Goal: Task Accomplishment & Management: Complete application form

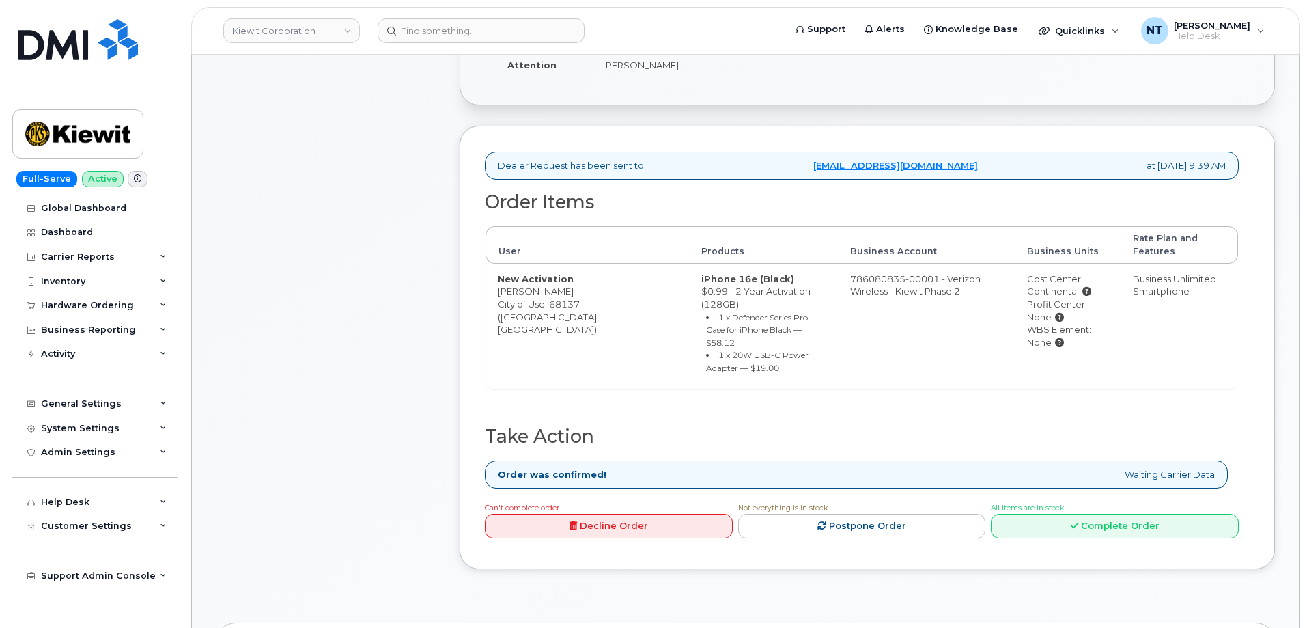
scroll to position [342, 0]
click at [1124, 513] on link "Complete Order" at bounding box center [1115, 525] width 248 height 25
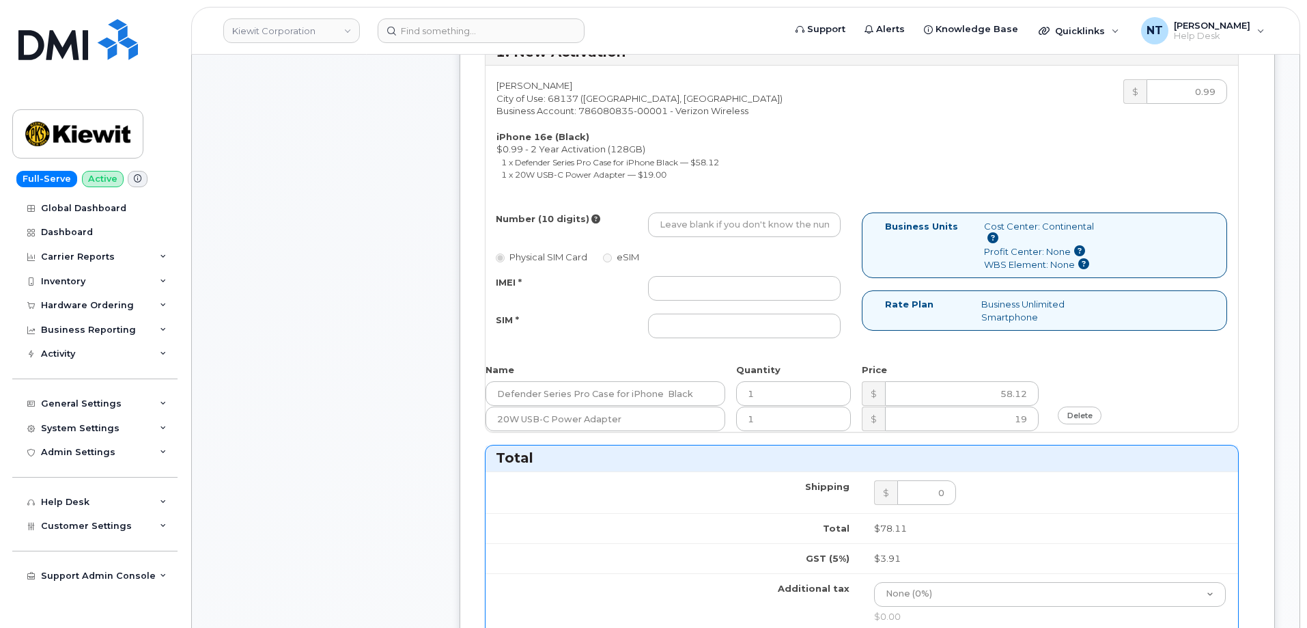
scroll to position [546, 0]
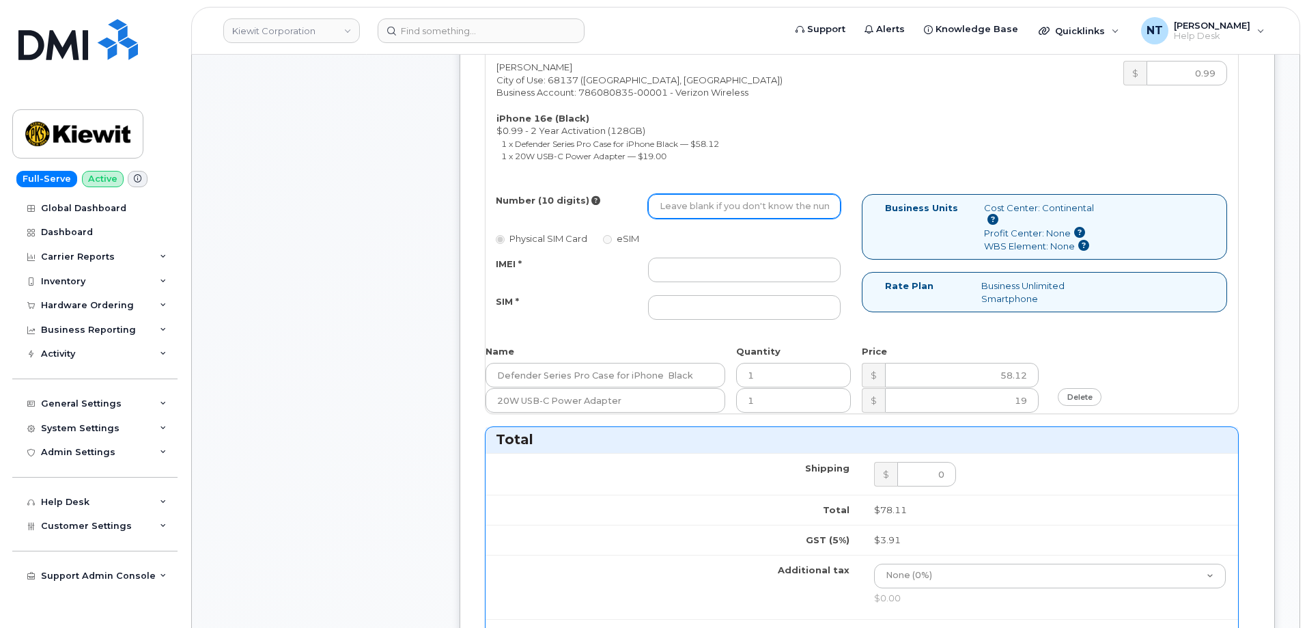
click at [712, 211] on input "Number (10 digits)" at bounding box center [744, 206] width 193 height 25
paste input "531-372-2939"
click at [703, 205] on input "531-372-2939" at bounding box center [744, 206] width 193 height 25
drag, startPoint x: 677, startPoint y: 209, endPoint x: 695, endPoint y: 212, distance: 18.1
click at [695, 212] on input "5313722939" at bounding box center [744, 206] width 193 height 25
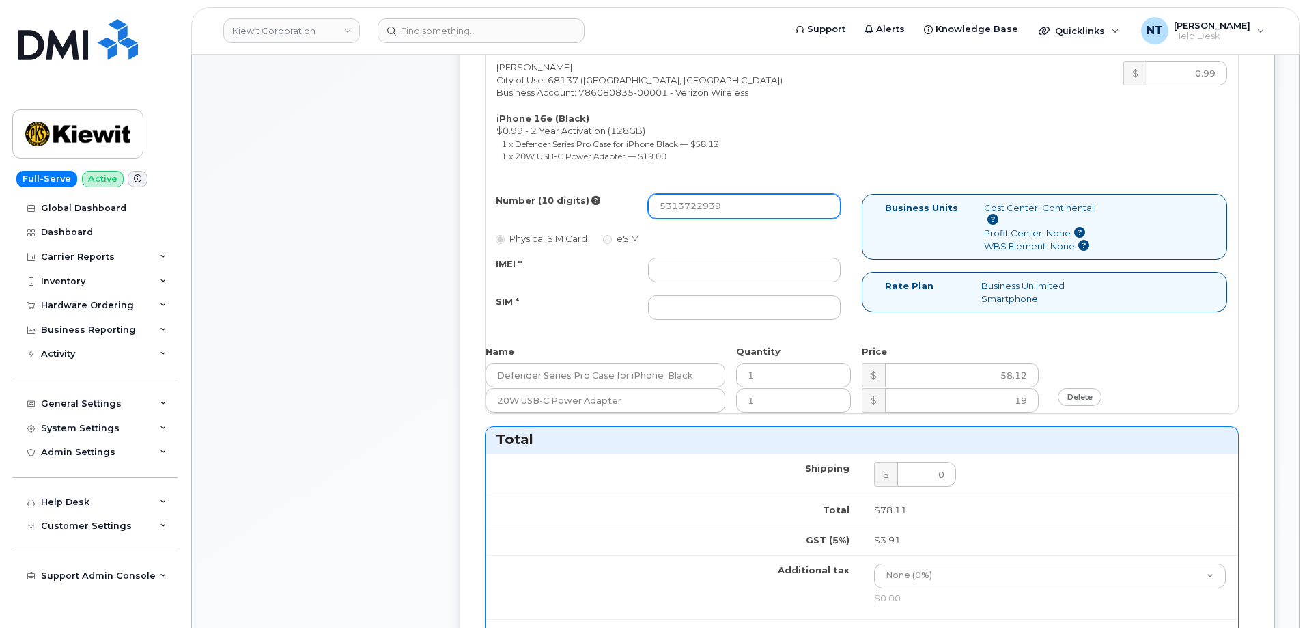
type input "5313722939"
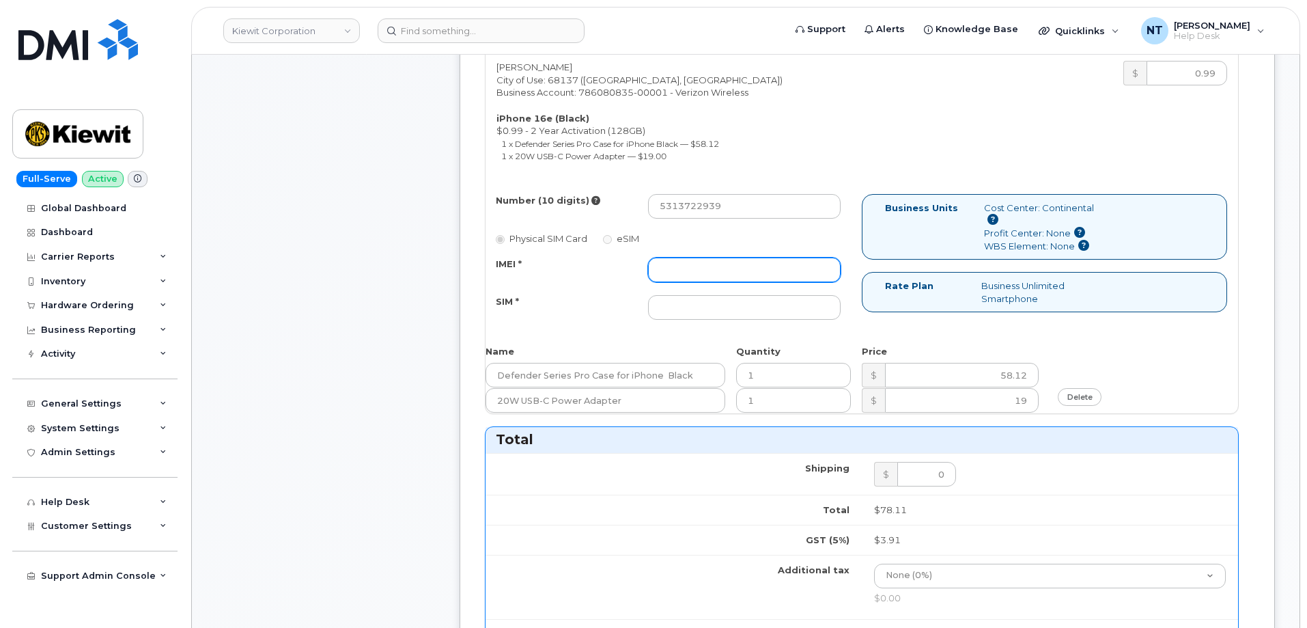
click at [724, 265] on input "IMEI *" at bounding box center [744, 269] width 193 height 25
paste input "355613399890541"
type input "355613399890541"
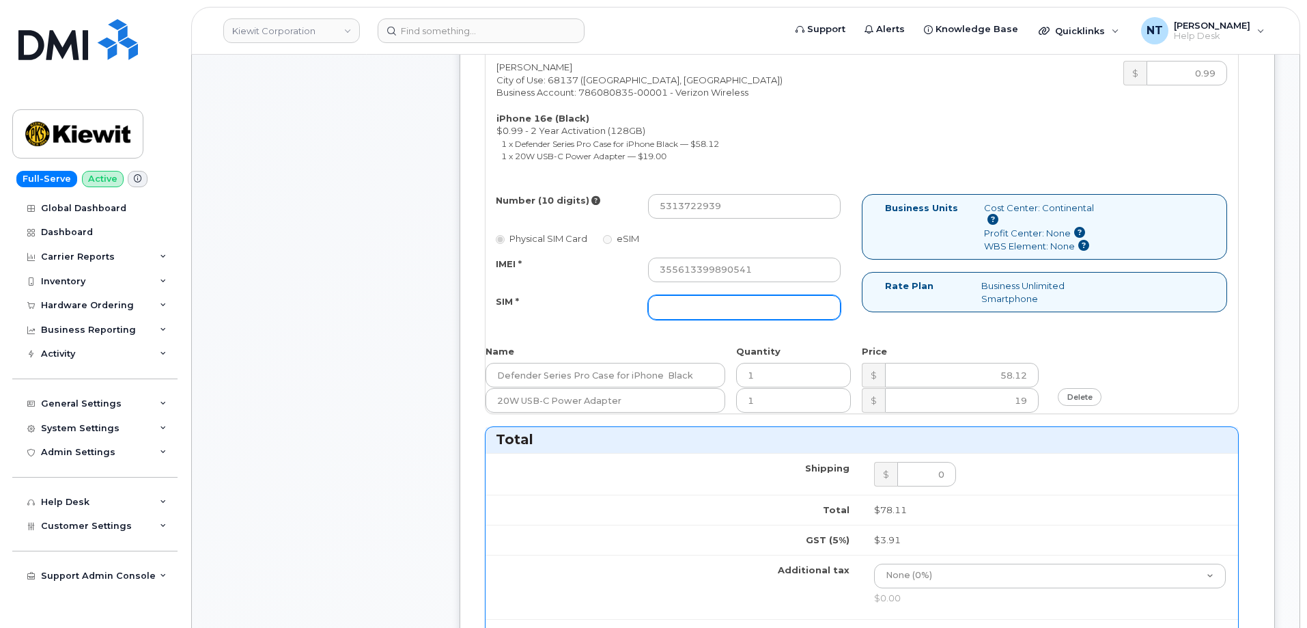
click at [700, 311] on input "SIM *" at bounding box center [744, 307] width 193 height 25
paste input "89043052010008889625001928861413"
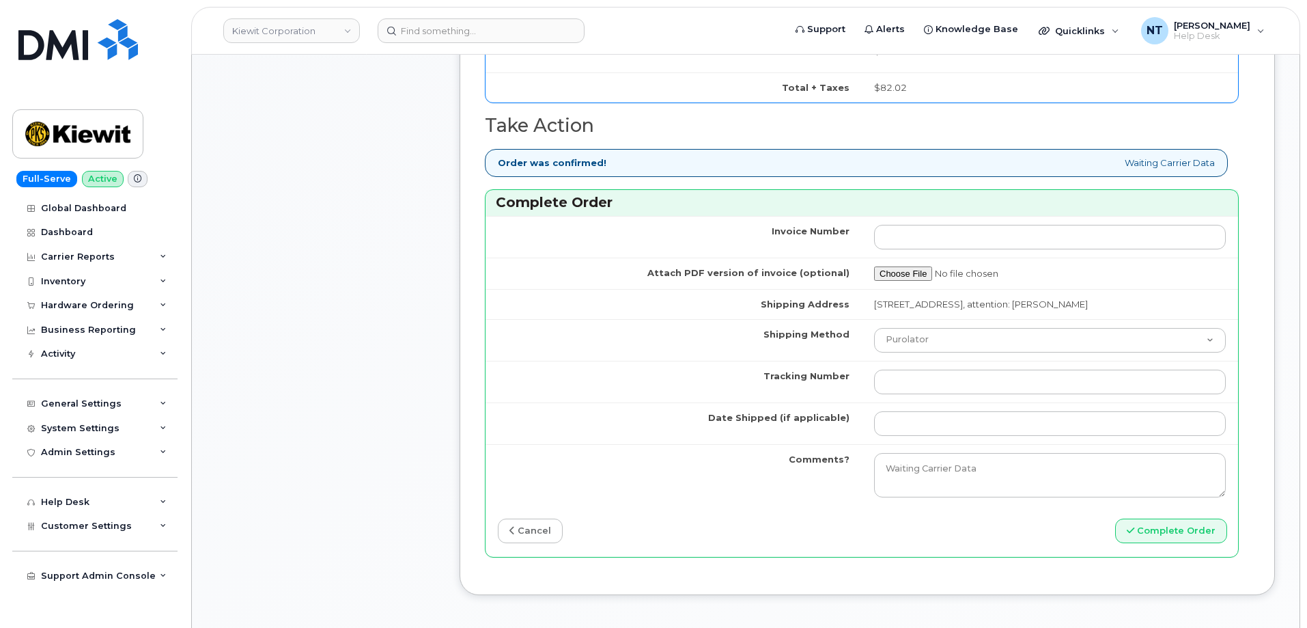
scroll to position [1161, 0]
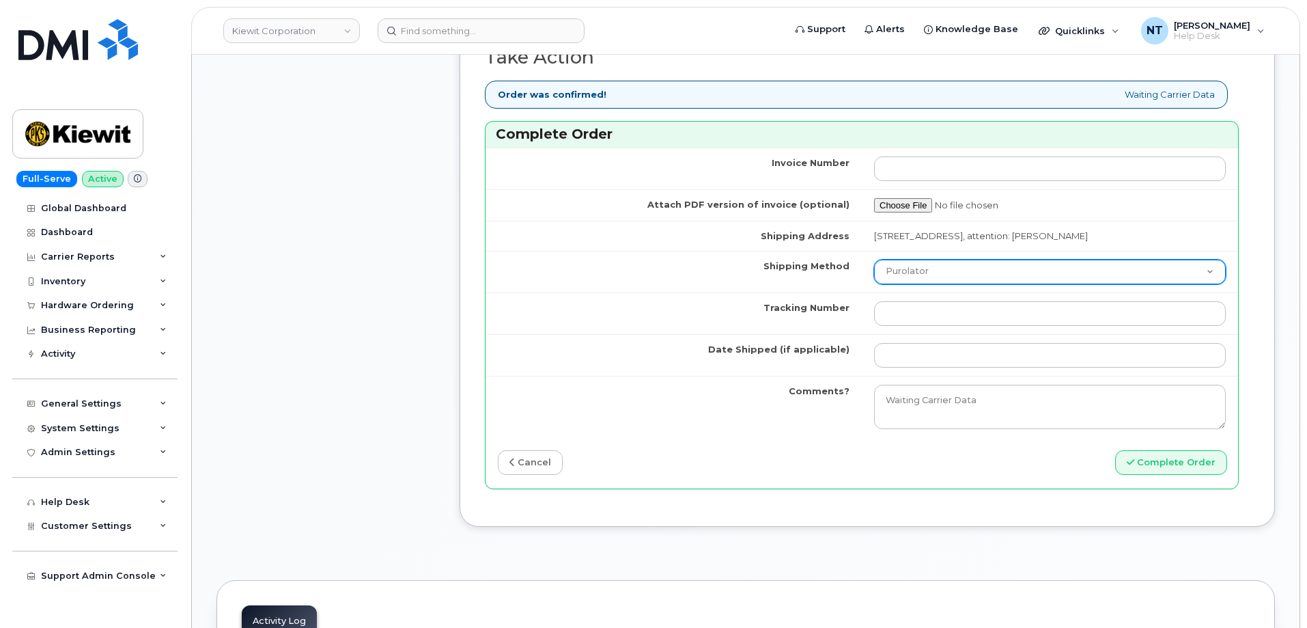
type input "89043052010008889625001928861413"
click at [935, 284] on select "Purolator UPS FedEx Canada Post Courier Other Drop Off Pick Up" at bounding box center [1050, 272] width 352 height 25
select select "FedEx"
click at [874, 272] on select "Purolator UPS FedEx Canada Post Courier Other Drop Off Pick Up" at bounding box center [1050, 272] width 352 height 25
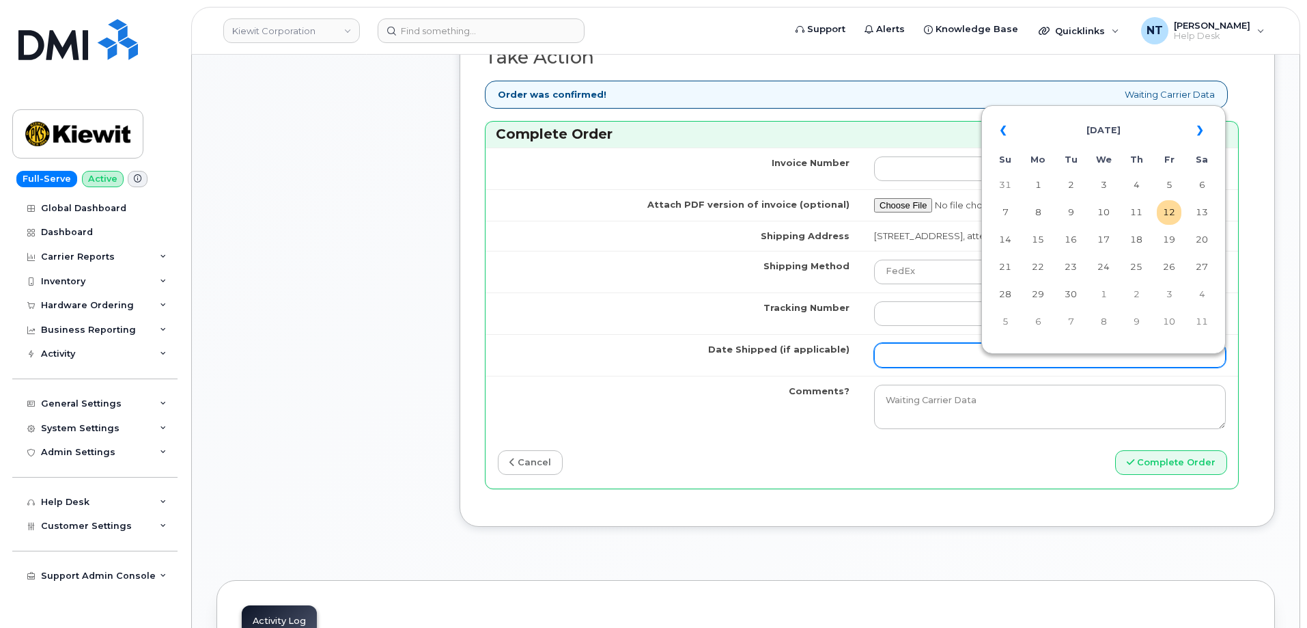
drag, startPoint x: 920, startPoint y: 367, endPoint x: 943, endPoint y: 380, distance: 26.6
click at [920, 367] on input "Date Shipped (if applicable)" at bounding box center [1050, 355] width 352 height 25
click at [1166, 212] on td "12" at bounding box center [1169, 212] width 25 height 25
type input "[DATE]"
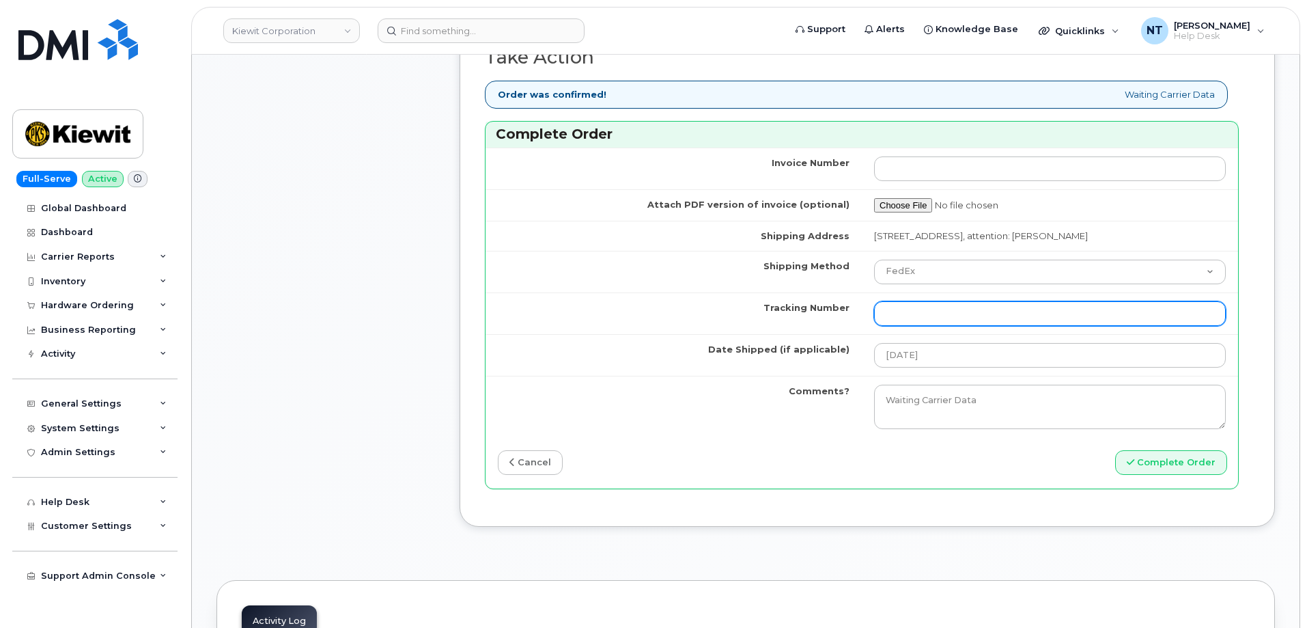
click at [994, 326] on input "Tracking Number" at bounding box center [1050, 313] width 352 height 25
paste input "444401116926"
type input "444401116926"
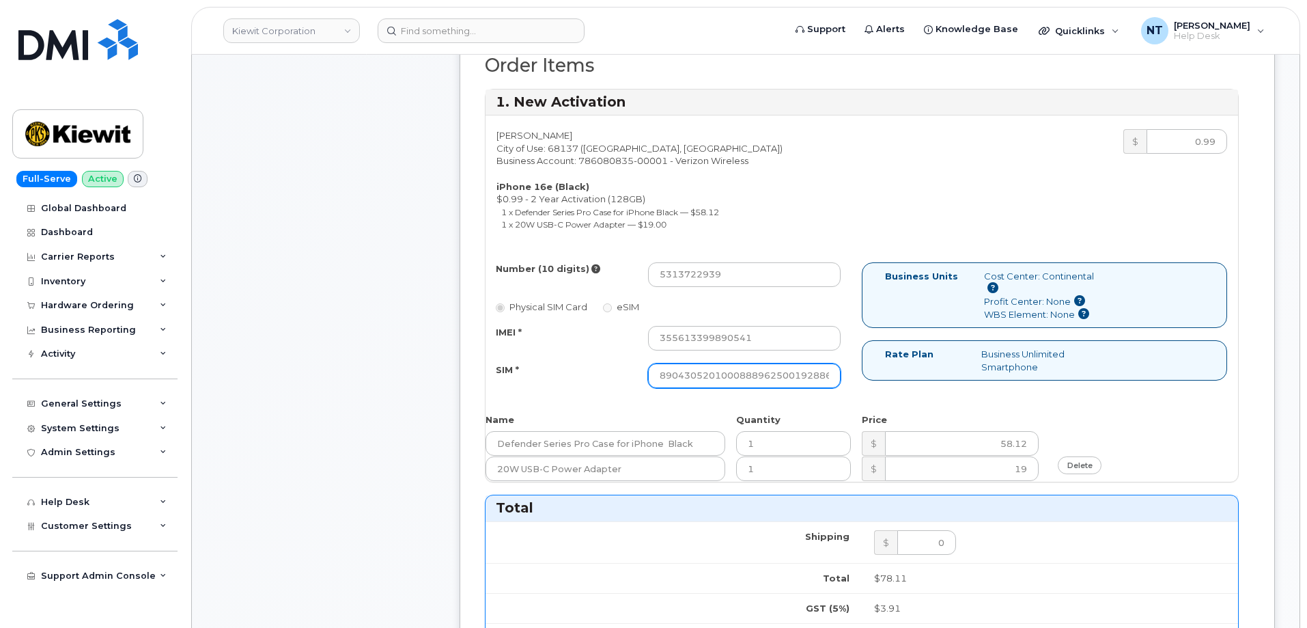
scroll to position [0, 27]
drag, startPoint x: 775, startPoint y: 378, endPoint x: 872, endPoint y: 383, distance: 97.8
click at [872, 383] on div "Number (10 digits) 5313722939 Physical SIM Card eSIM IMEI * 355613399890541 SIM…" at bounding box center [862, 331] width 753 height 138
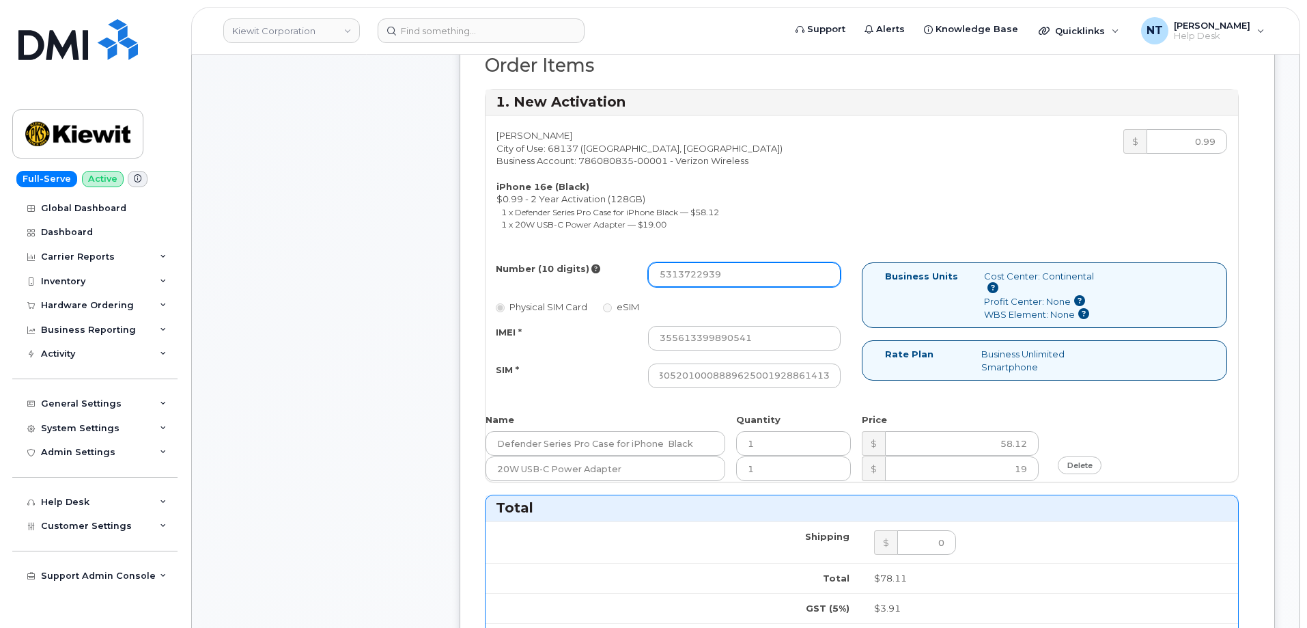
scroll to position [0, 0]
drag, startPoint x: 680, startPoint y: 279, endPoint x: 696, endPoint y: 282, distance: 16.7
click at [696, 282] on input "5313722939" at bounding box center [744, 274] width 193 height 25
click at [872, 214] on div "Kevin Rilee City of Use: 68137 (Omaha, NE) Business Account: 786080835-00001 - …" at bounding box center [862, 183] width 753 height 108
drag, startPoint x: 680, startPoint y: 277, endPoint x: 695, endPoint y: 281, distance: 16.2
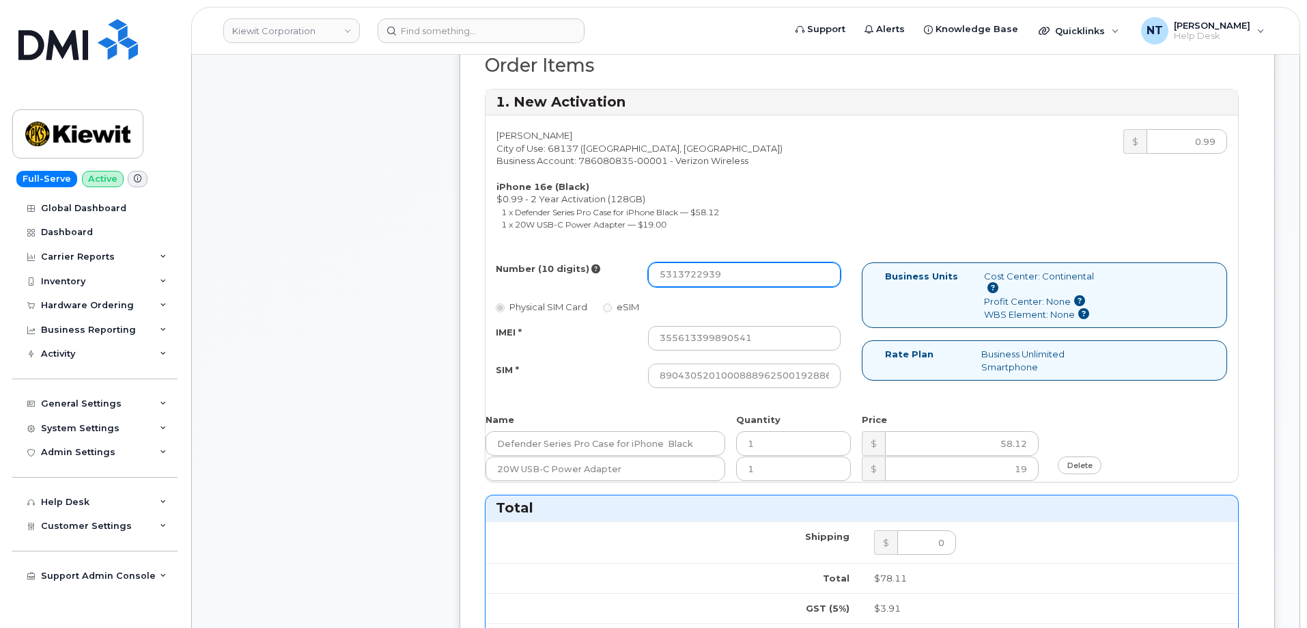
click at [695, 281] on input "5313722939" at bounding box center [744, 274] width 193 height 25
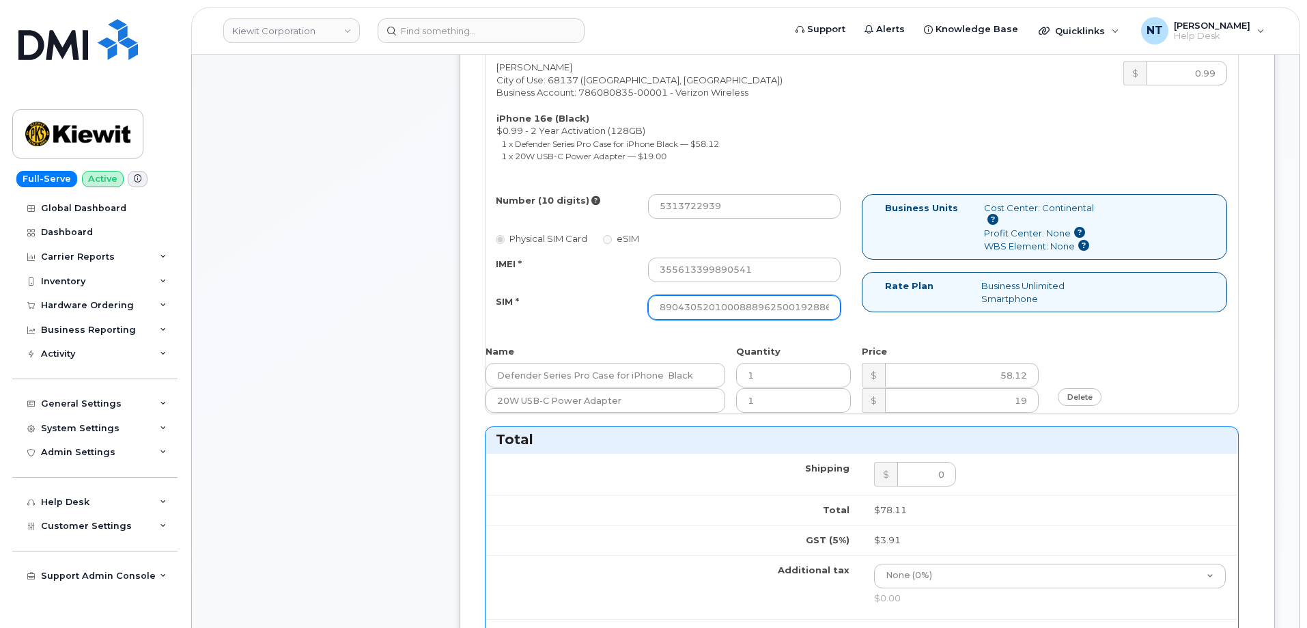
scroll to position [0, 27]
drag, startPoint x: 795, startPoint y: 305, endPoint x: 844, endPoint y: 309, distance: 48.7
click at [844, 309] on div "89043052010008889625001928861413" at bounding box center [744, 307] width 213 height 25
click at [371, 326] on div "Comments Leave Comment" at bounding box center [326, 406] width 219 height 1513
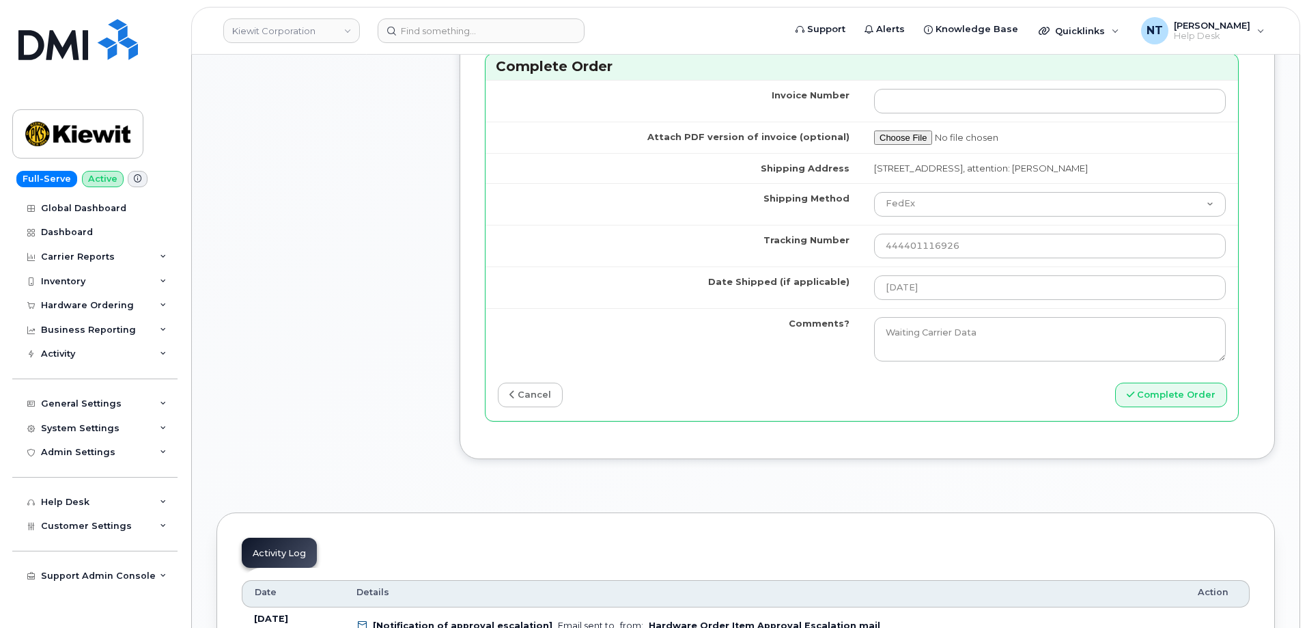
scroll to position [1229, 0]
click at [1182, 407] on button "Complete Order" at bounding box center [1171, 394] width 112 height 25
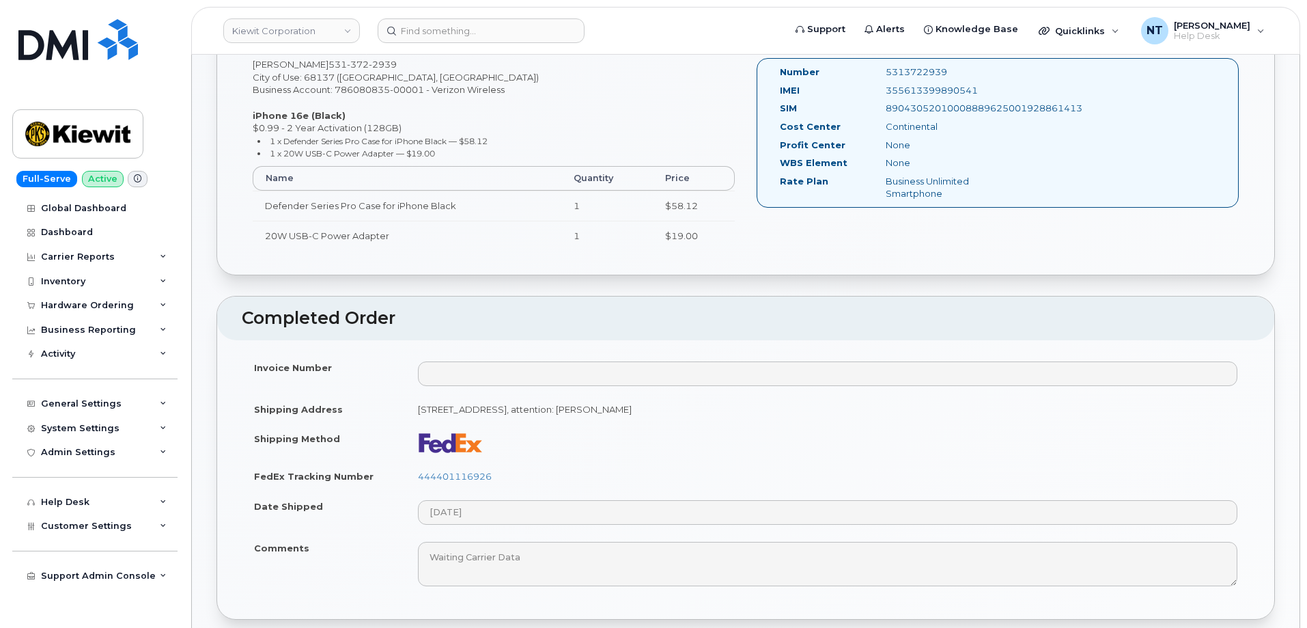
scroll to position [546, 0]
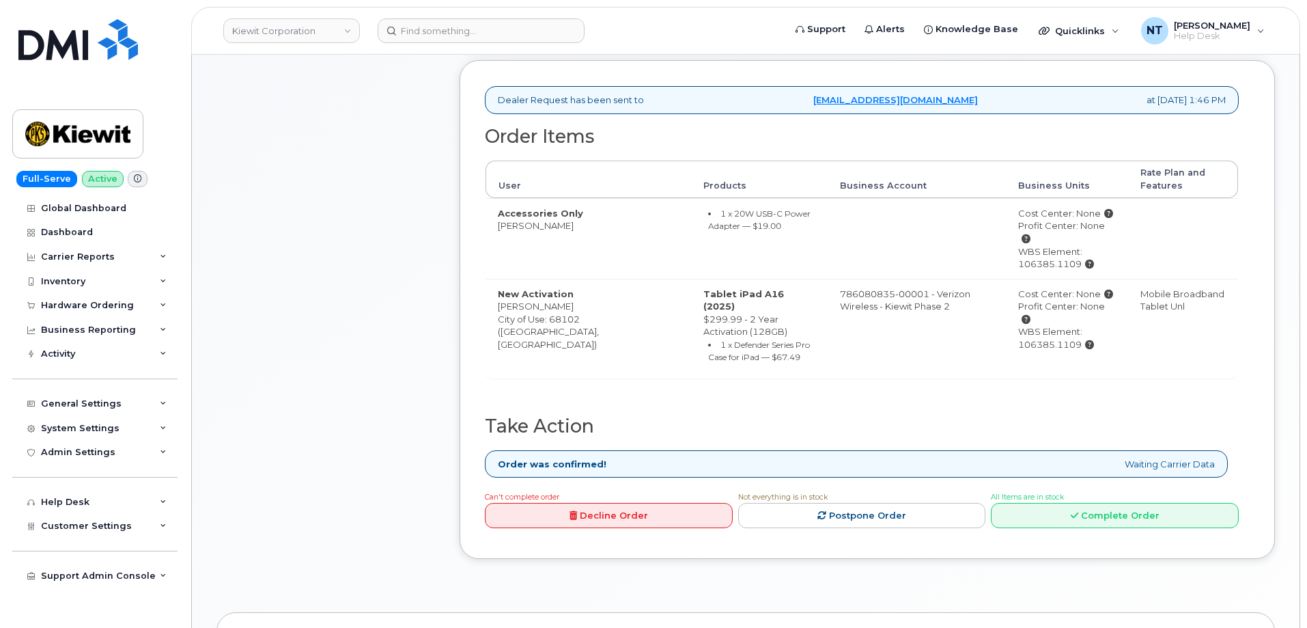
scroll to position [410, 0]
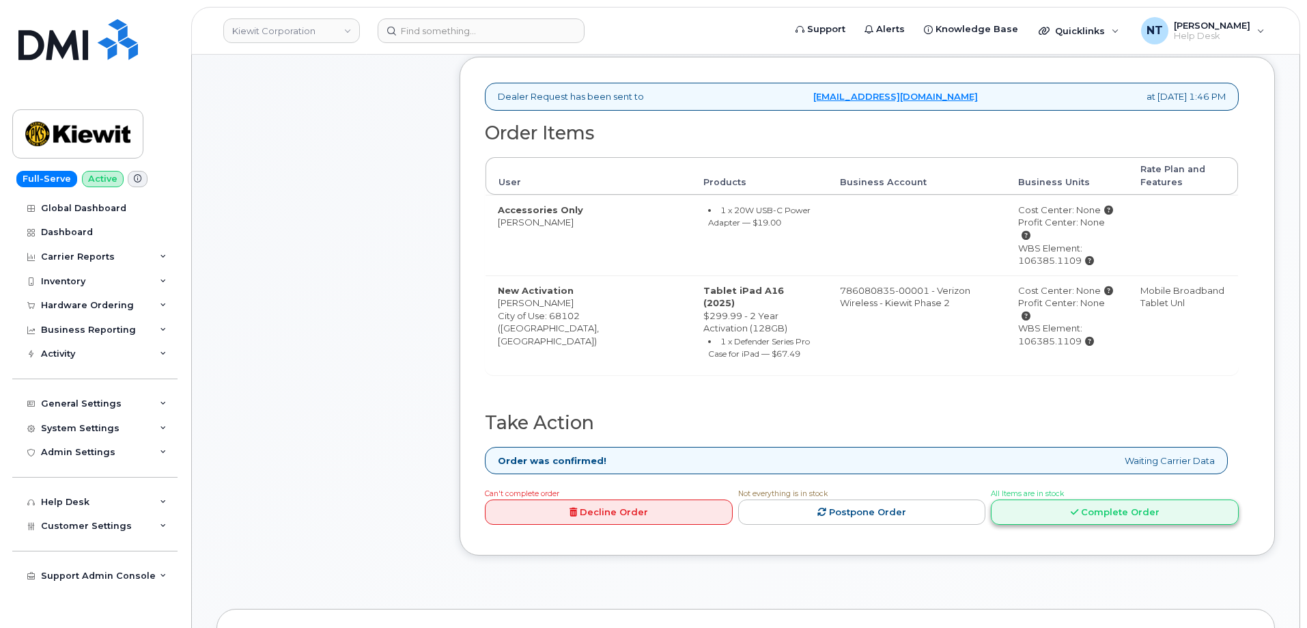
click at [1061, 499] on link "Complete Order" at bounding box center [1115, 511] width 248 height 25
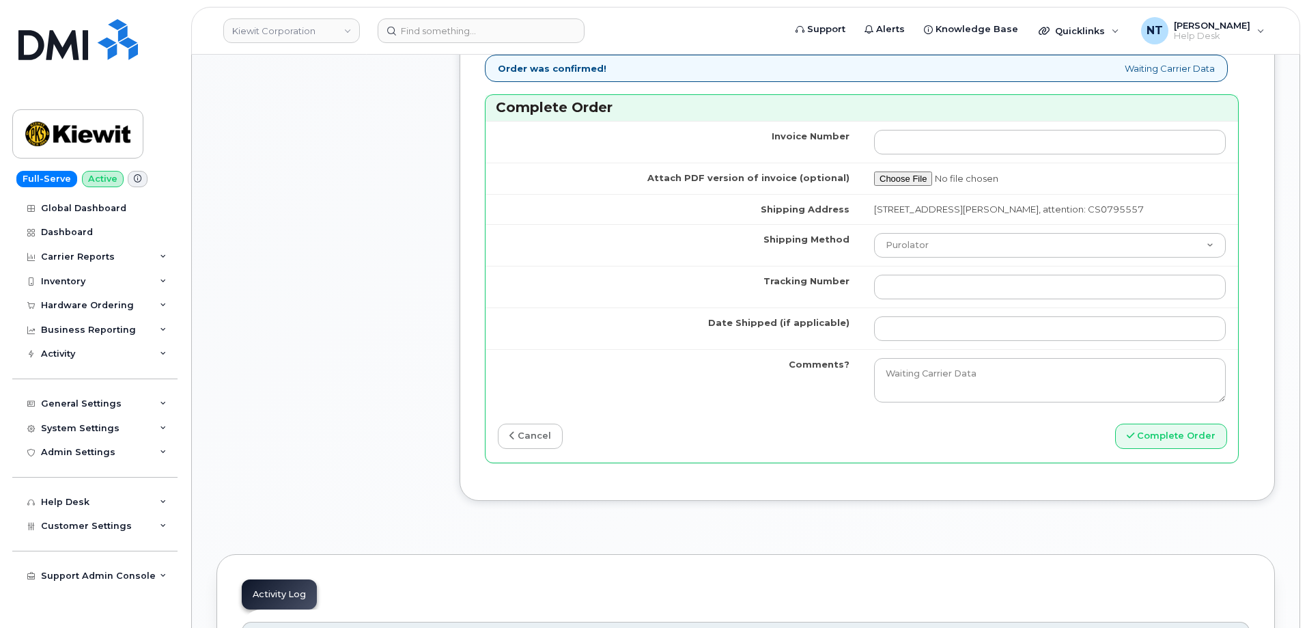
scroll to position [1298, 0]
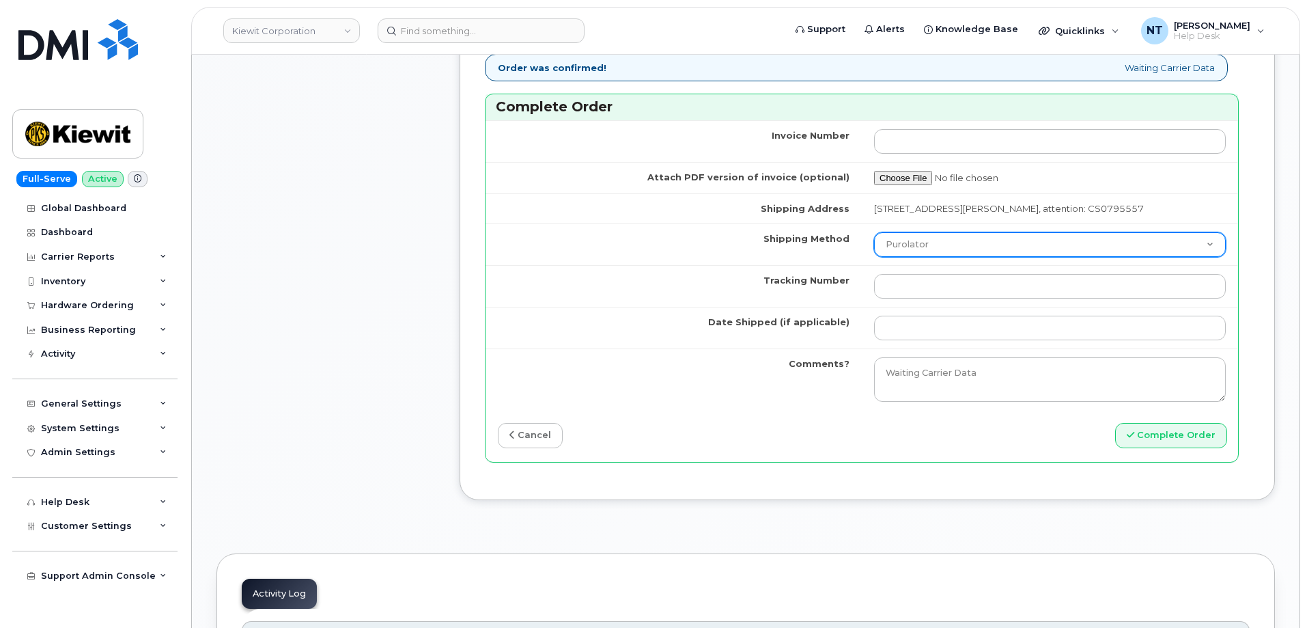
click at [930, 257] on select "Purolator UPS FedEx Canada Post Courier Other Drop Off Pick Up" at bounding box center [1050, 244] width 352 height 25
select select "FedEx"
click at [874, 245] on select "Purolator UPS FedEx Canada Post Courier Other Drop Off Pick Up" at bounding box center [1050, 244] width 352 height 25
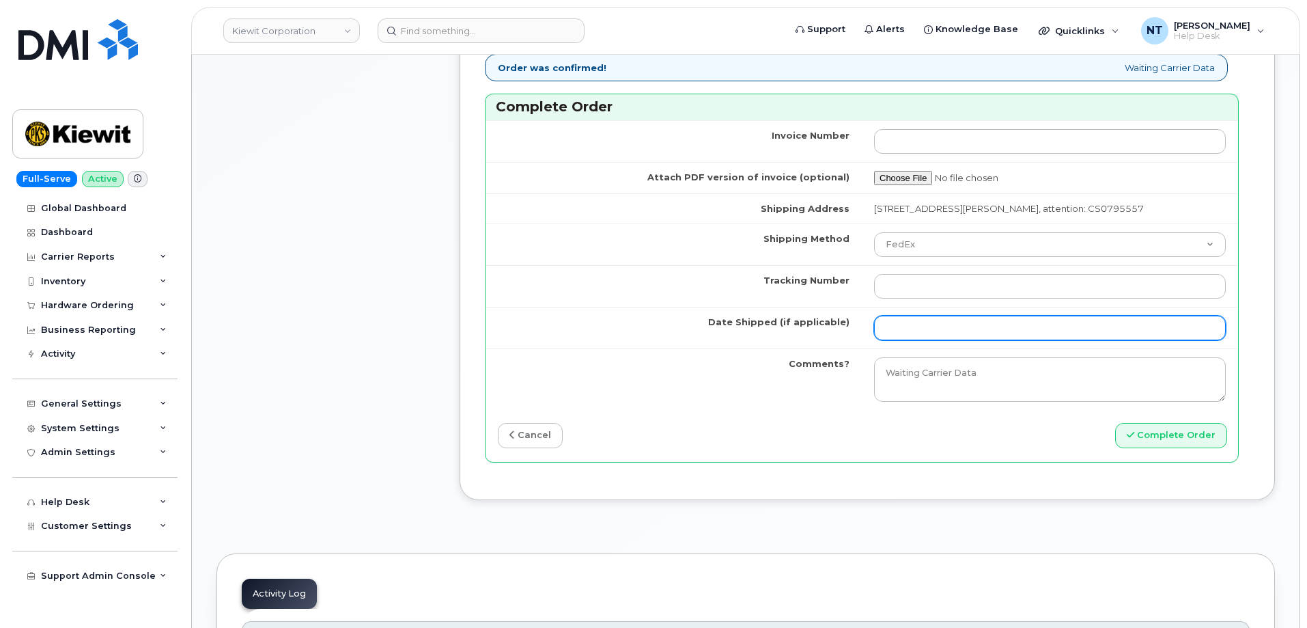
click at [919, 332] on input "Date Shipped (if applicable)" at bounding box center [1050, 328] width 352 height 25
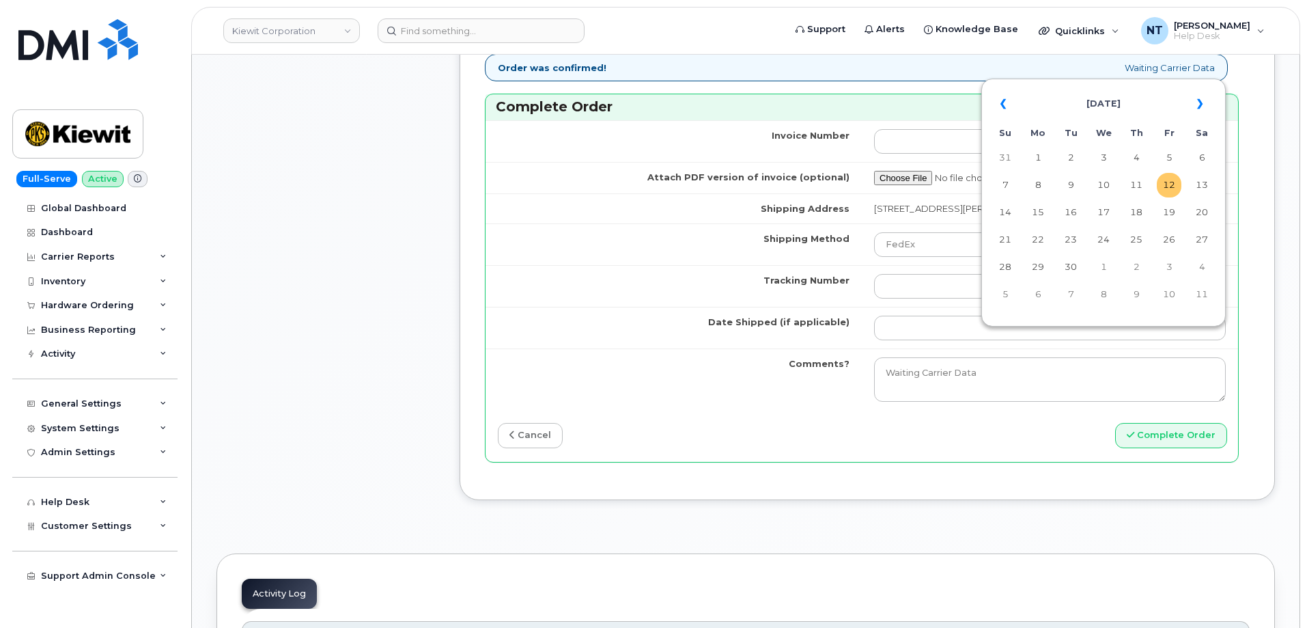
click at [1173, 186] on td "12" at bounding box center [1169, 185] width 25 height 25
type input "[DATE]"
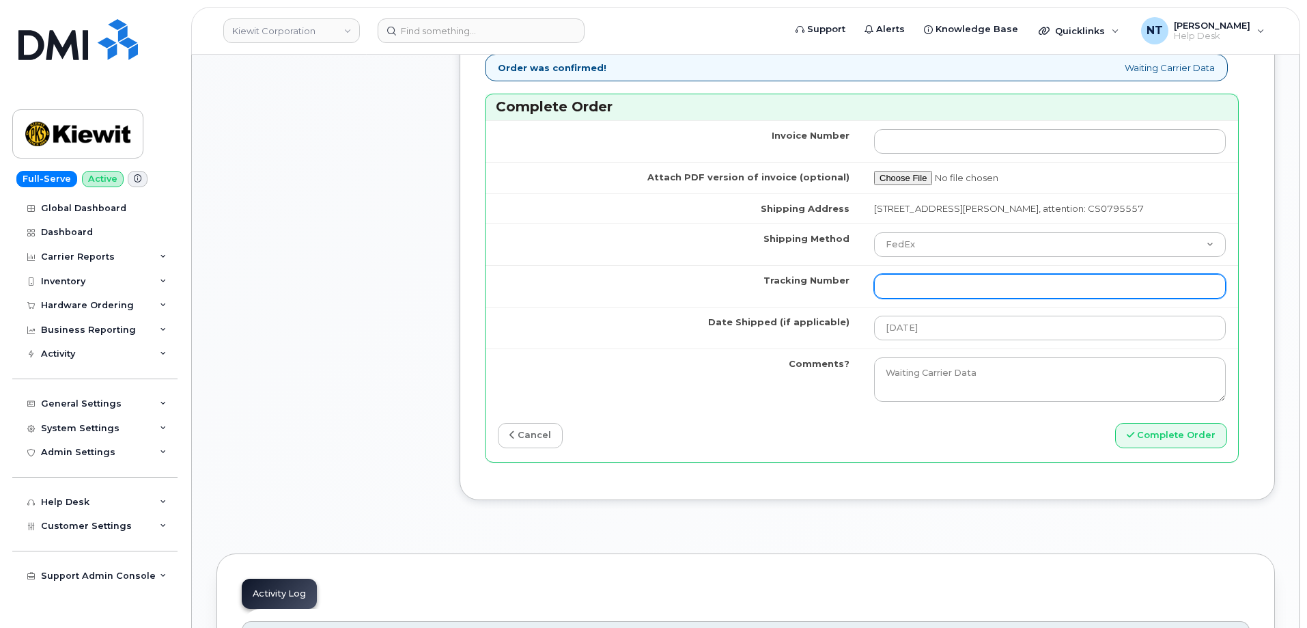
click at [932, 298] on input "Tracking Number" at bounding box center [1050, 286] width 352 height 25
paste input "444401116937"
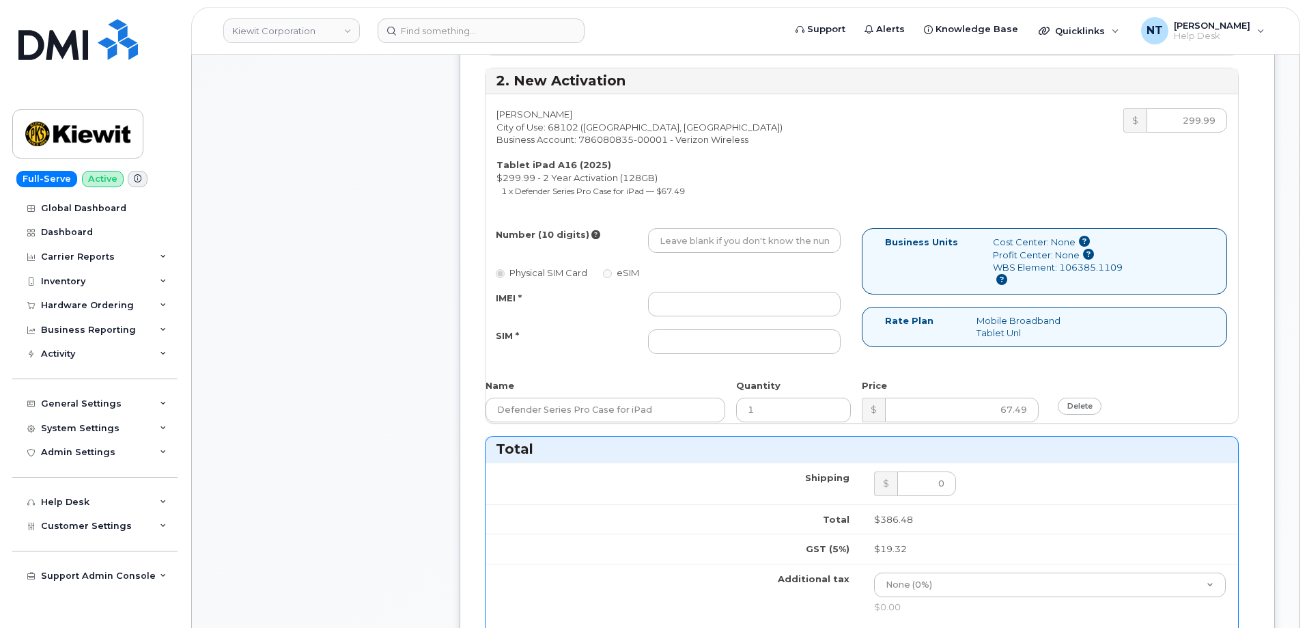
scroll to position [615, 0]
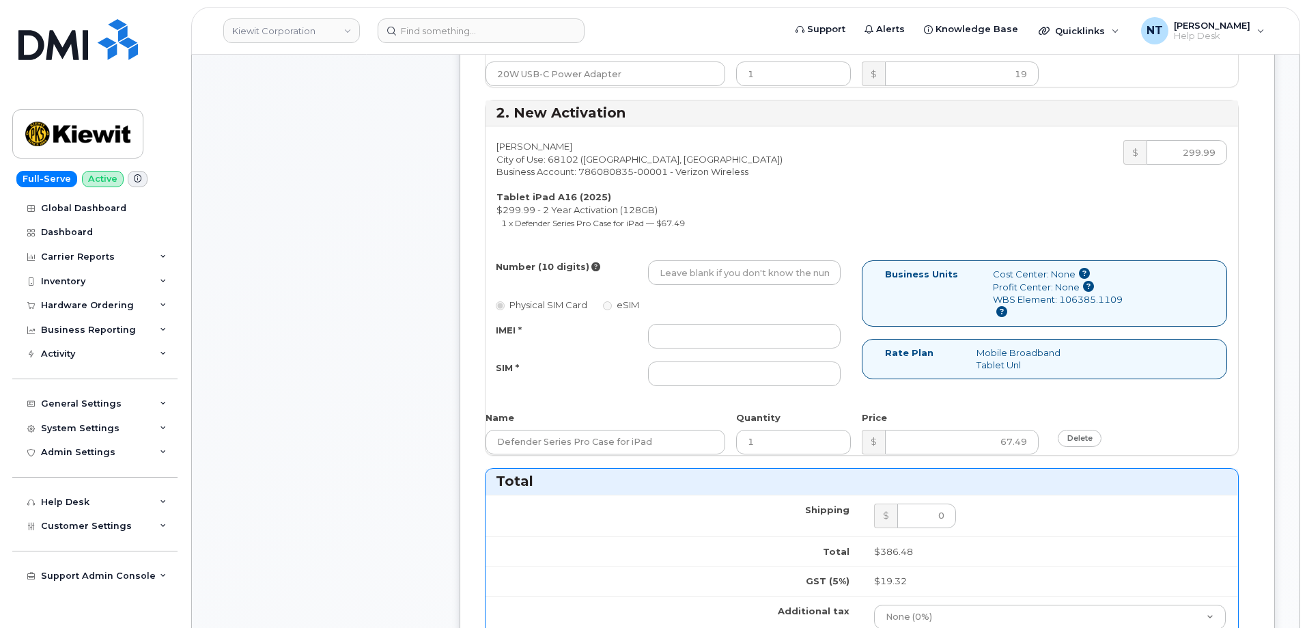
type input "444401116937"
click at [722, 268] on input "Number (10 digits)" at bounding box center [744, 272] width 193 height 25
paste input "480-647-4751"
drag, startPoint x: 678, startPoint y: 275, endPoint x: 695, endPoint y: 277, distance: 17.8
click at [695, 277] on input "4806474751" at bounding box center [744, 272] width 193 height 25
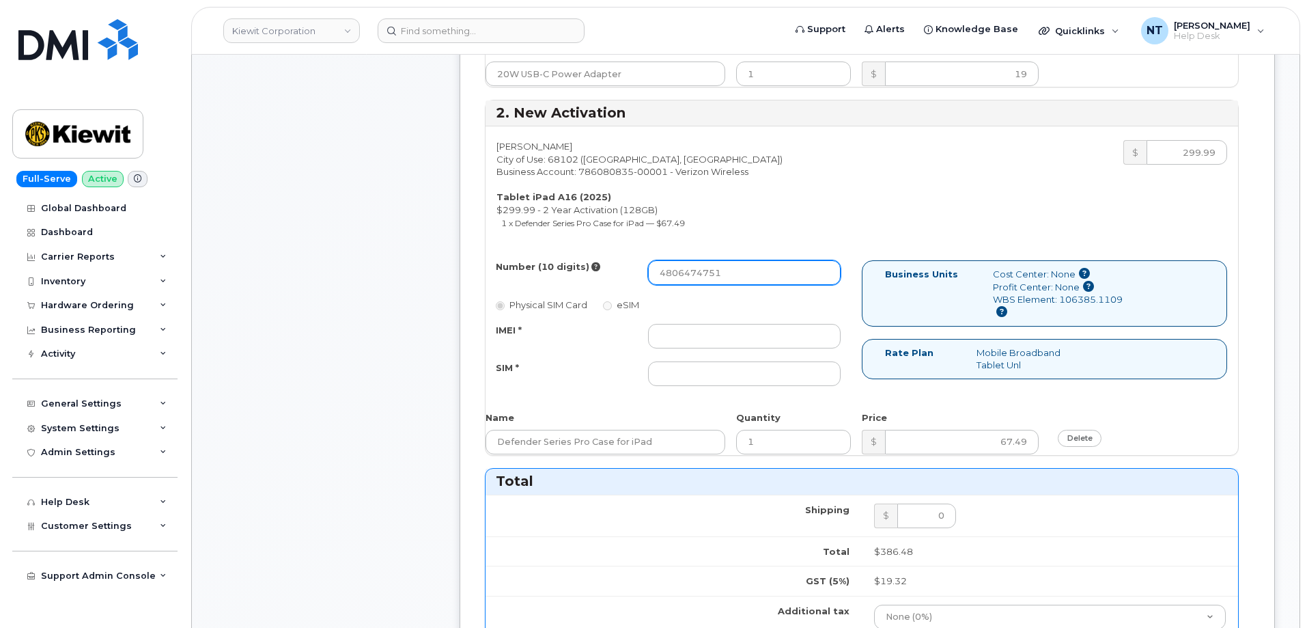
type input "4806474751"
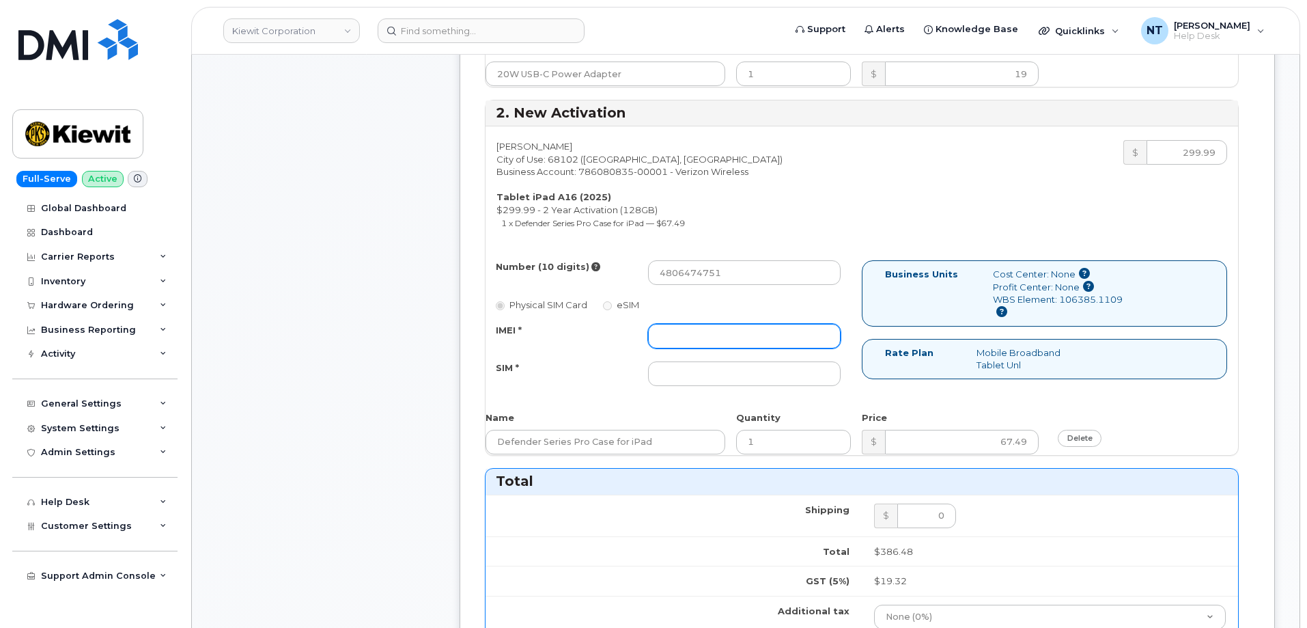
click at [712, 344] on input "IMEI *" at bounding box center [744, 336] width 193 height 25
paste input "351159275351897"
type input "351159275351897"
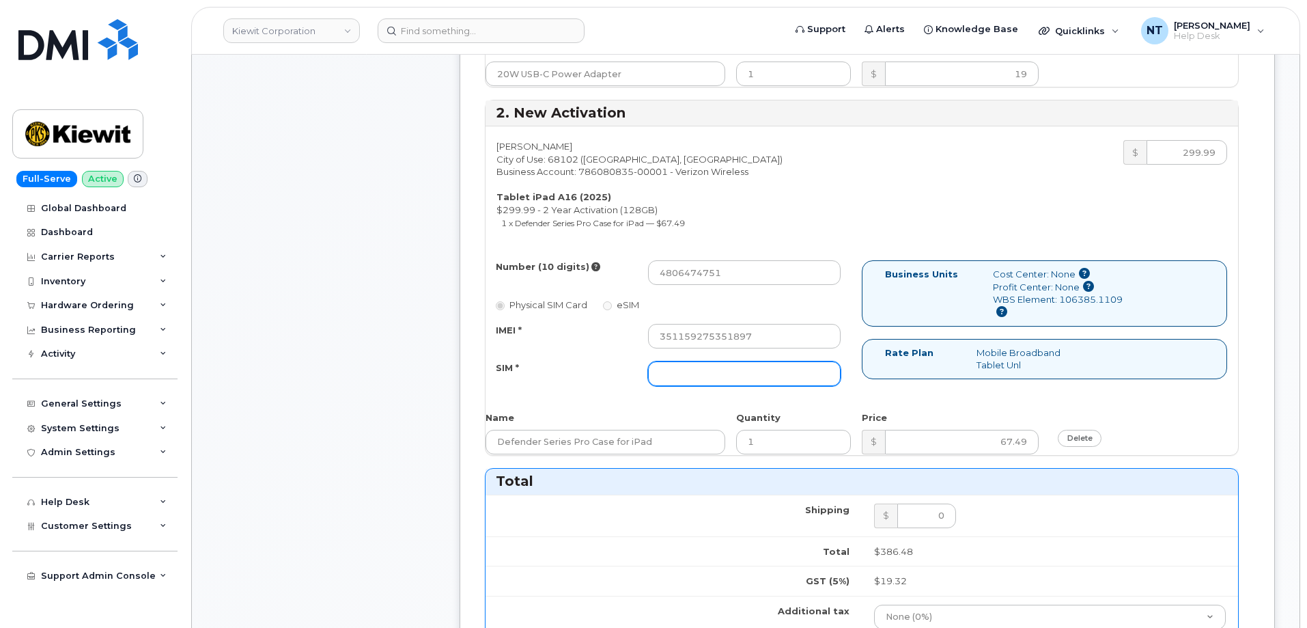
click at [764, 367] on input "SIM *" at bounding box center [744, 373] width 193 height 25
paste input "89049032007408888700219718808422"
drag, startPoint x: 804, startPoint y: 375, endPoint x: 880, endPoint y: 375, distance: 75.8
click at [880, 375] on div "Number (10 digits) 4806474751 Physical SIM Card eSIM IMEI * 351159275351897 SIM…" at bounding box center [862, 329] width 753 height 138
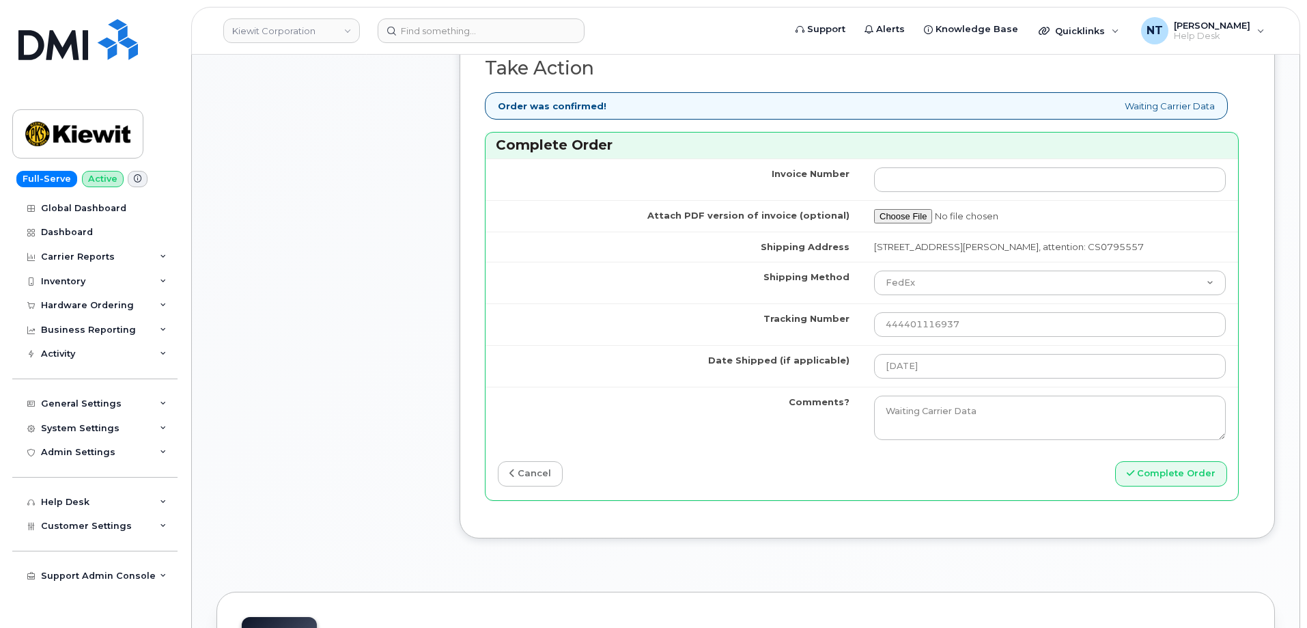
scroll to position [1366, 0]
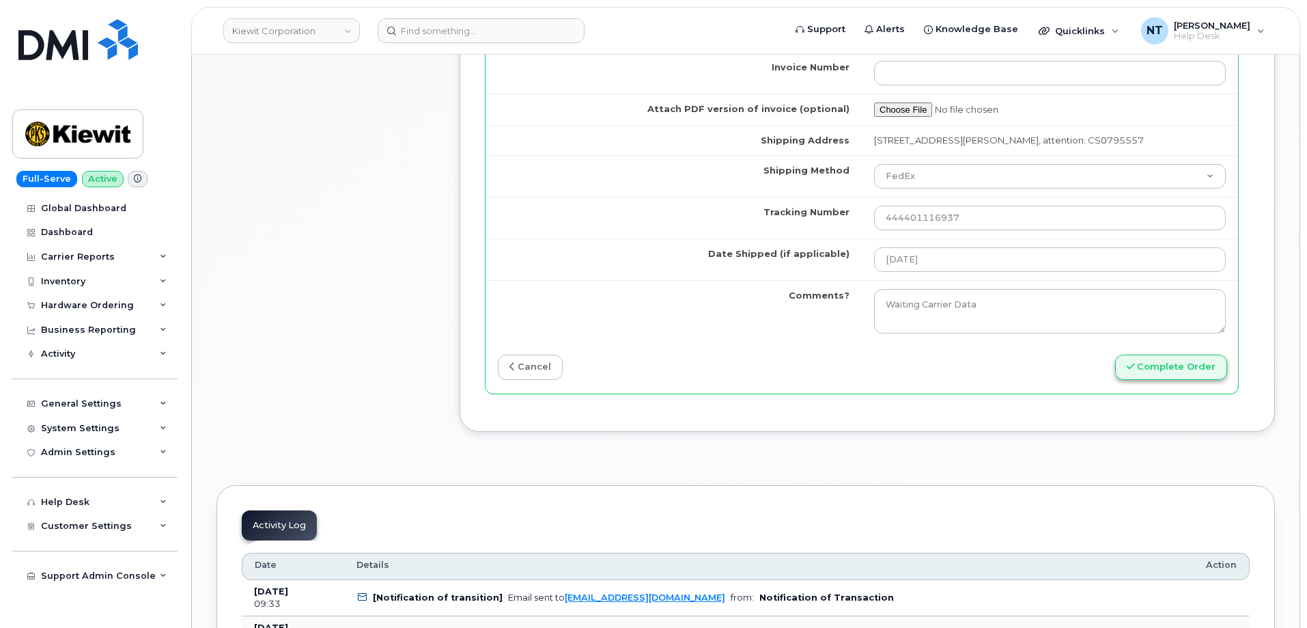
type input "89049032007408888700219718808422"
click at [1178, 380] on button "Complete Order" at bounding box center [1171, 366] width 112 height 25
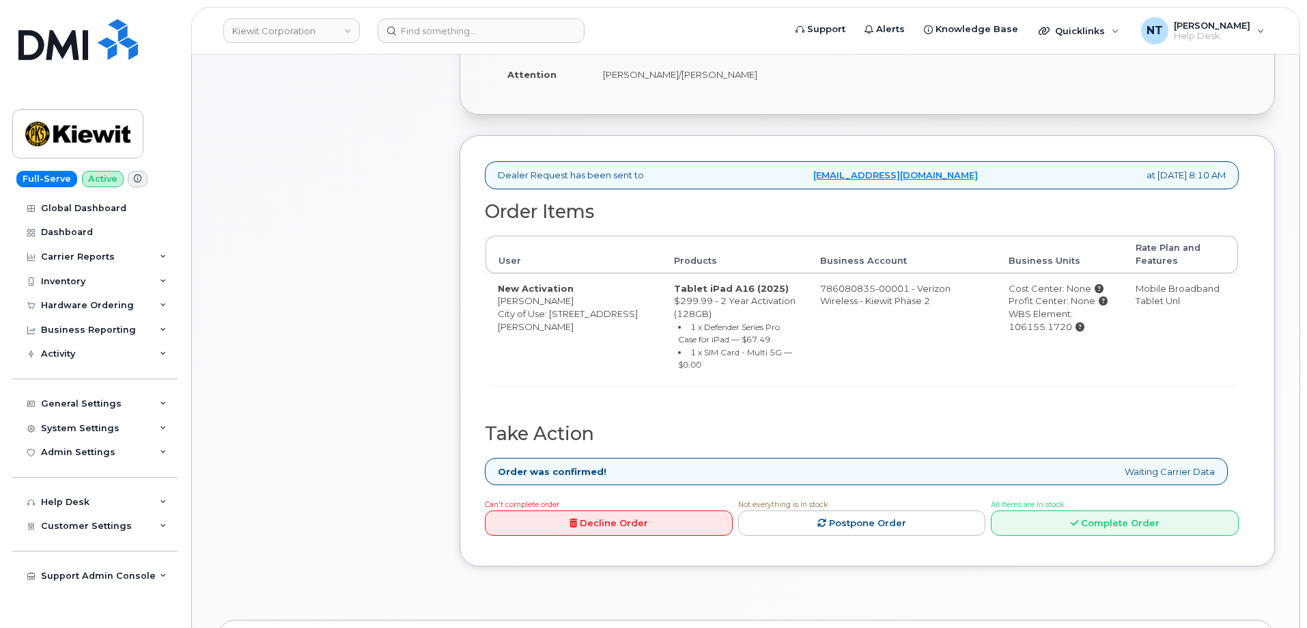
scroll to position [342, 0]
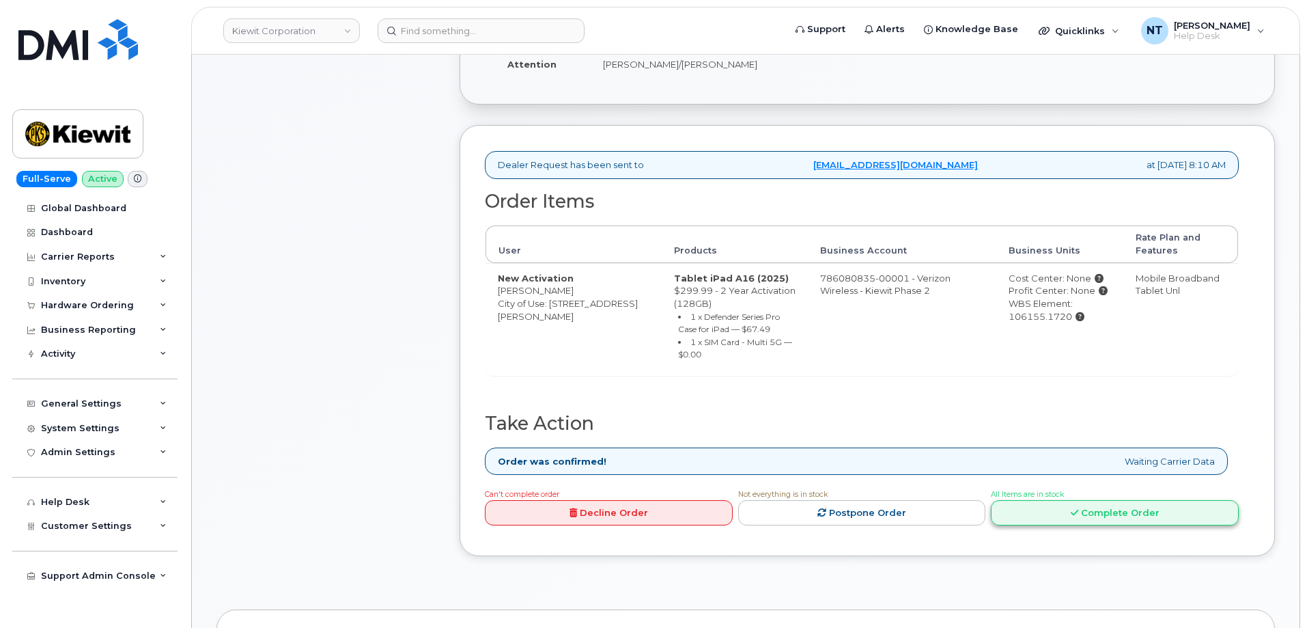
click at [1086, 510] on link "Complete Order" at bounding box center [1115, 512] width 248 height 25
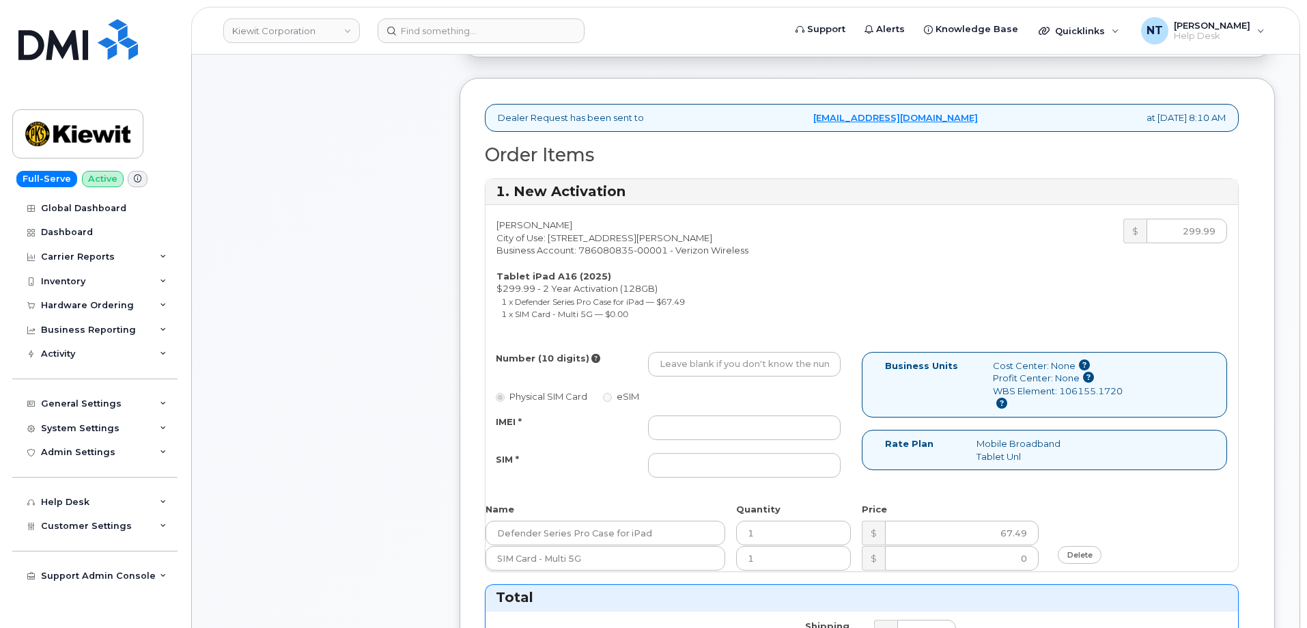
scroll to position [410, 0]
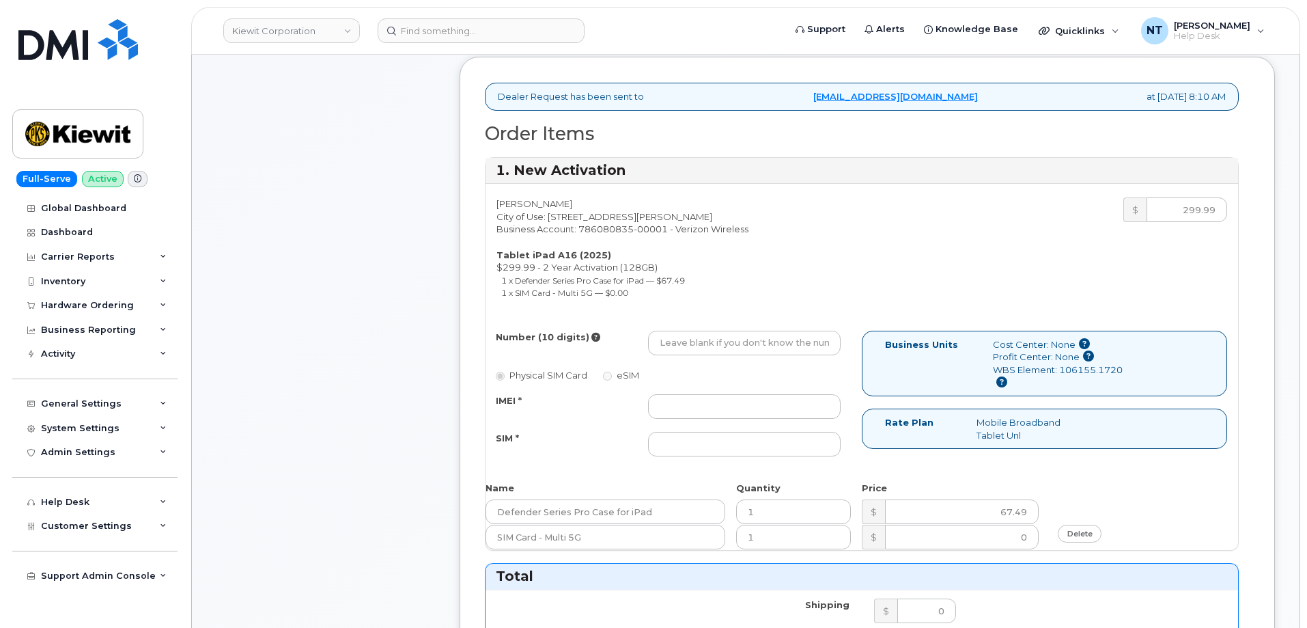
click at [375, 270] on div "Comments Leave Comment" at bounding box center [326, 548] width 219 height 1525
click at [692, 340] on input "Number (10 digits)" at bounding box center [744, 343] width 193 height 25
paste input "480-647-4751"
type input "4806474751"
drag, startPoint x: 678, startPoint y: 346, endPoint x: 696, endPoint y: 347, distance: 18.5
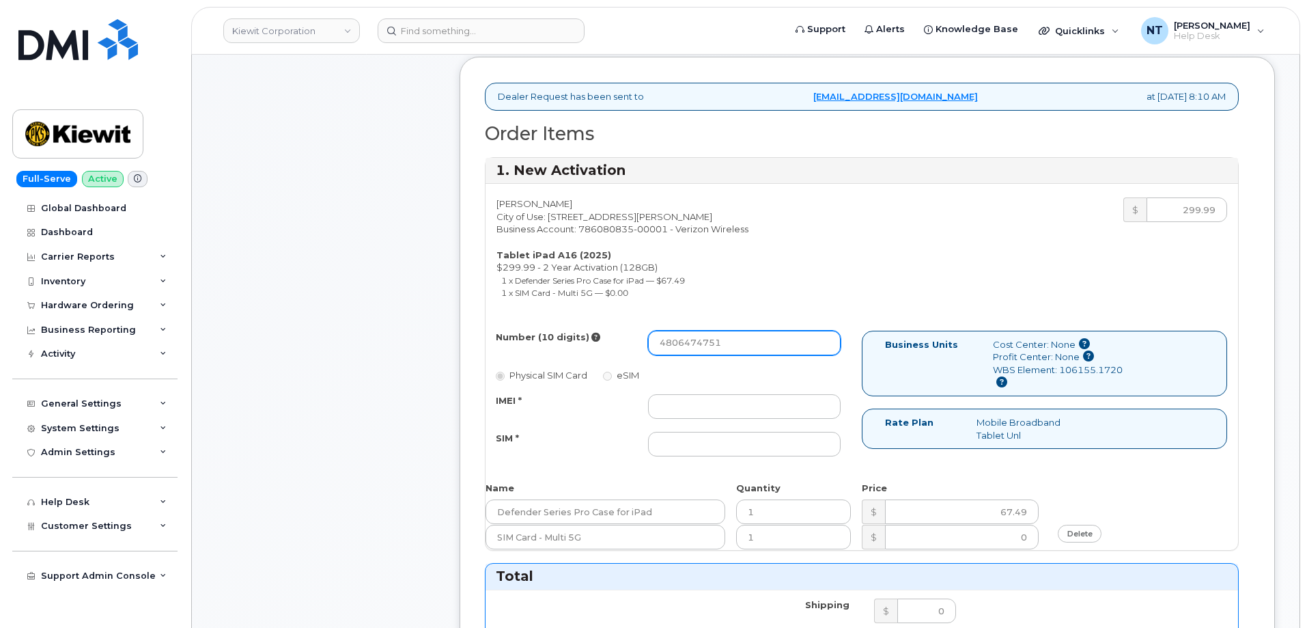
click at [696, 347] on input "4806474751" at bounding box center [744, 343] width 193 height 25
drag, startPoint x: 729, startPoint y: 342, endPoint x: 612, endPoint y: 341, distance: 117.5
click at [612, 341] on div "Number (10 digits) 4806474751" at bounding box center [668, 343] width 365 height 25
click at [712, 340] on input "Number (10 digits)" at bounding box center [744, 343] width 193 height 25
paste input "772-306-9581"
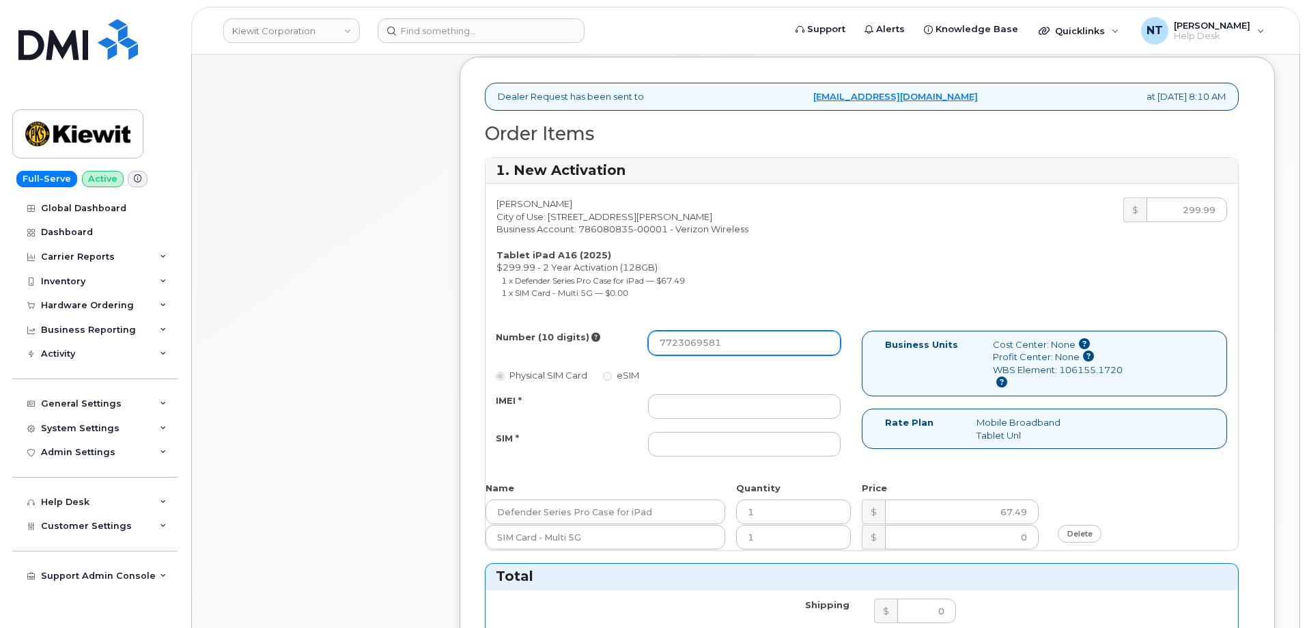
drag, startPoint x: 679, startPoint y: 344, endPoint x: 696, endPoint y: 346, distance: 17.2
click at [696, 346] on input "7723069581" at bounding box center [744, 343] width 193 height 25
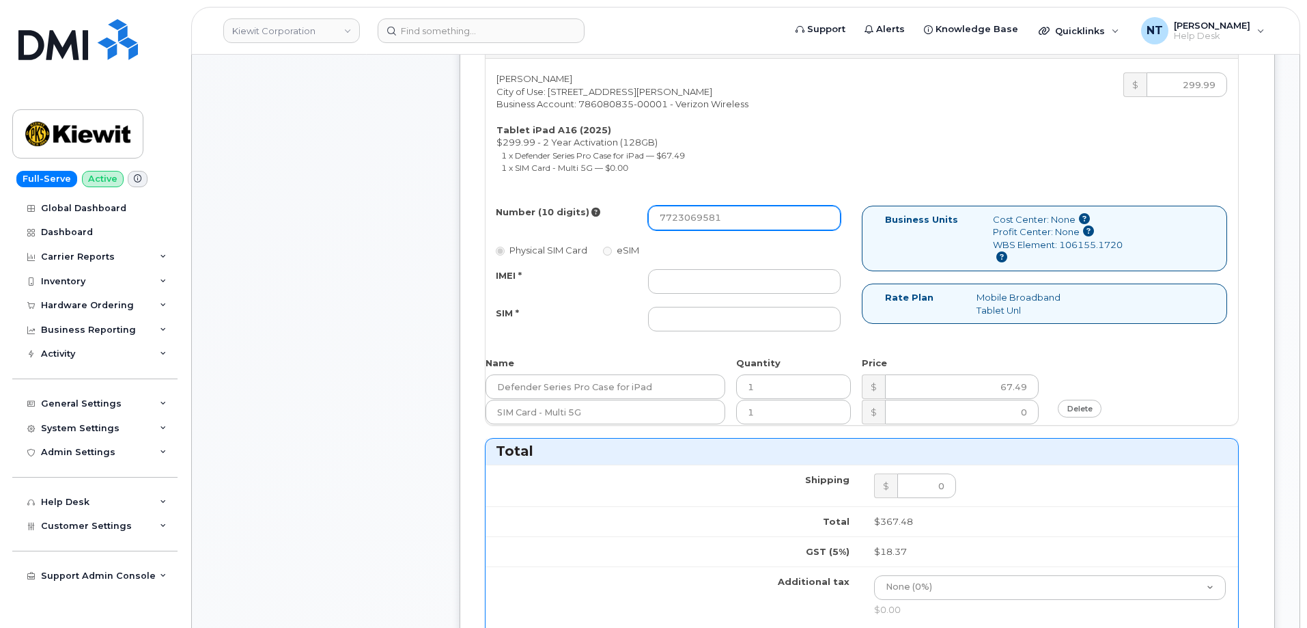
scroll to position [546, 0]
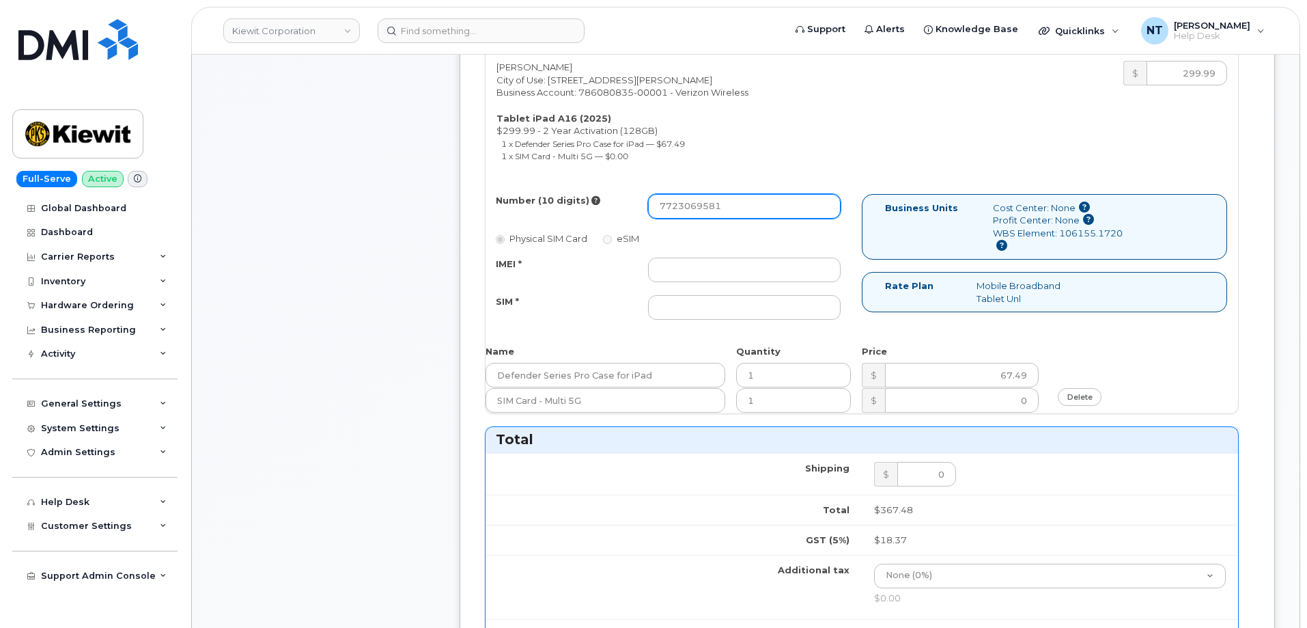
type input "7723069581"
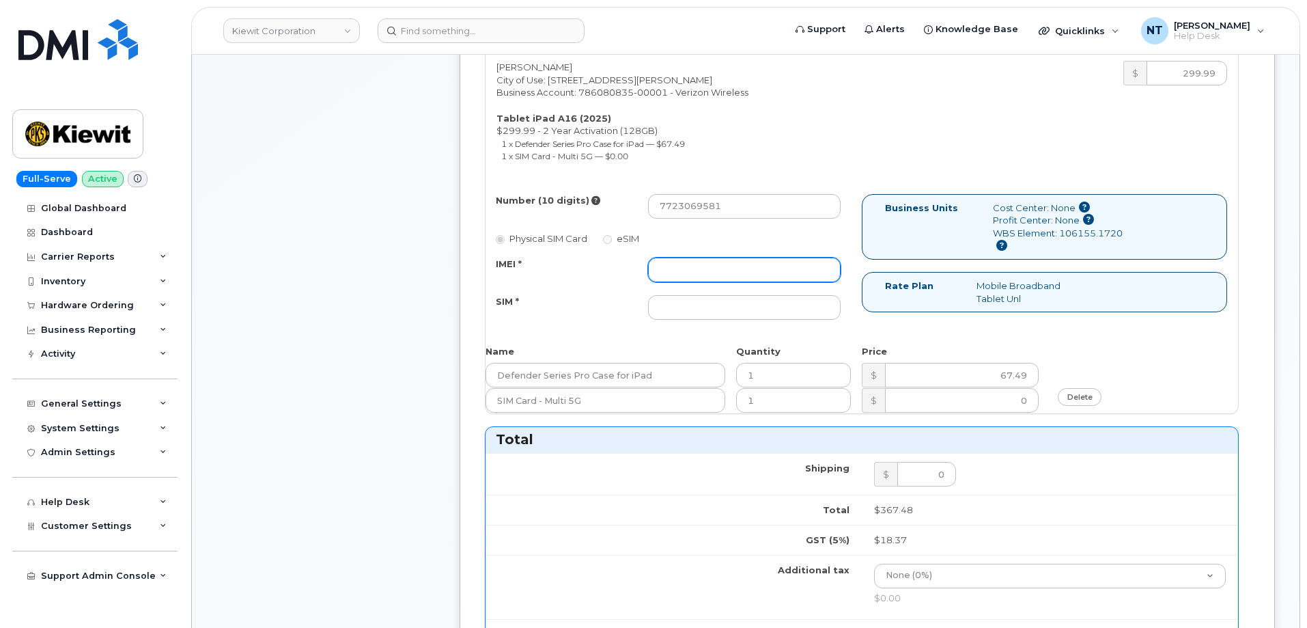
click at [733, 259] on input "IMEI *" at bounding box center [744, 269] width 193 height 25
paste input "351159275262979"
type input "351159275262979"
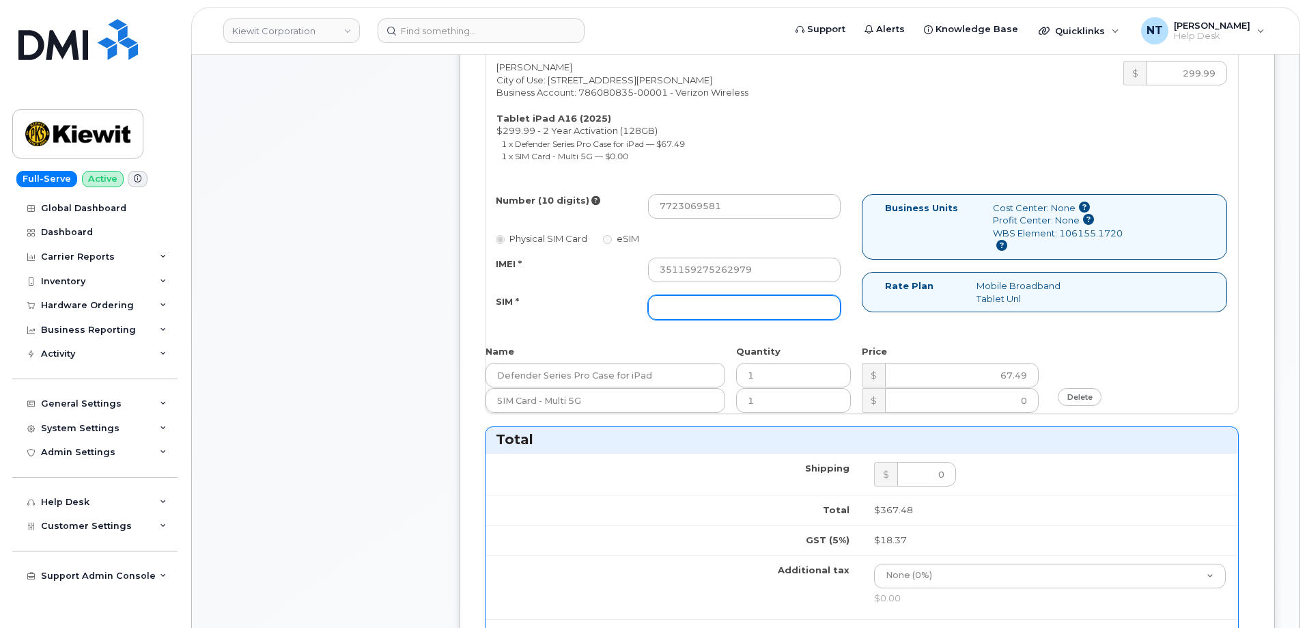
click at [721, 306] on input "SIM *" at bounding box center [744, 307] width 193 height 25
paste input "89049032007408888700219739037869"
type input "89049032007408888700219739037869"
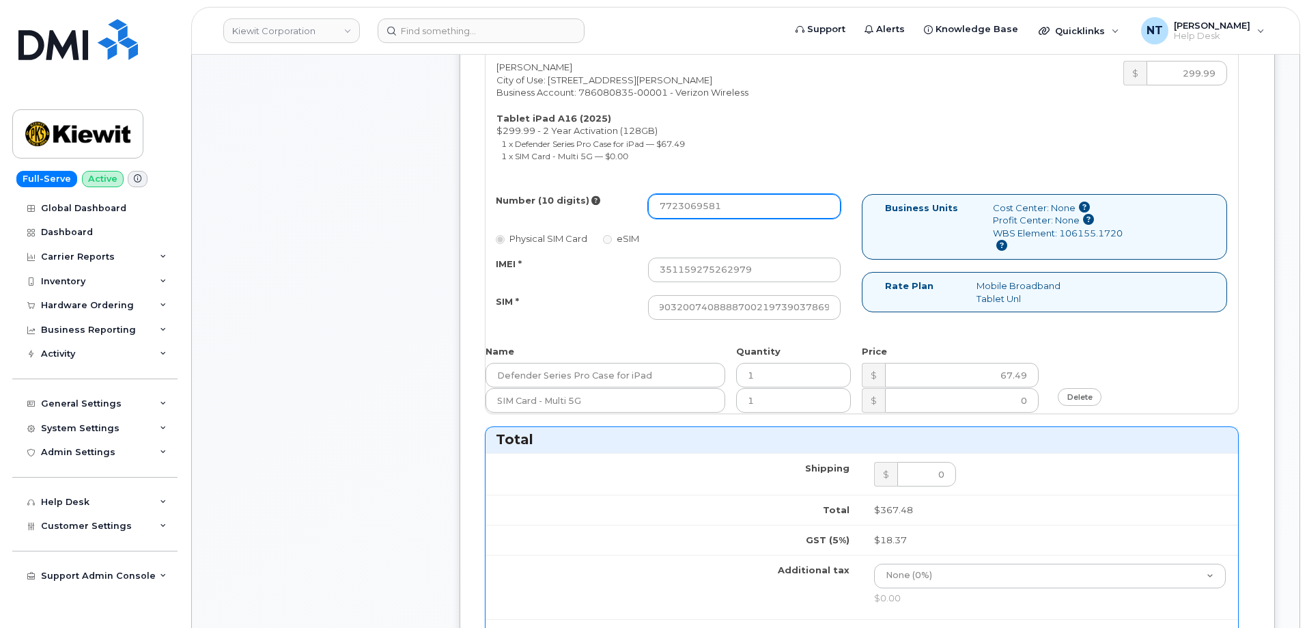
scroll to position [0, 0]
drag, startPoint x: 679, startPoint y: 212, endPoint x: 697, endPoint y: 215, distance: 18.1
click at [697, 215] on input "7723069581" at bounding box center [744, 206] width 193 height 25
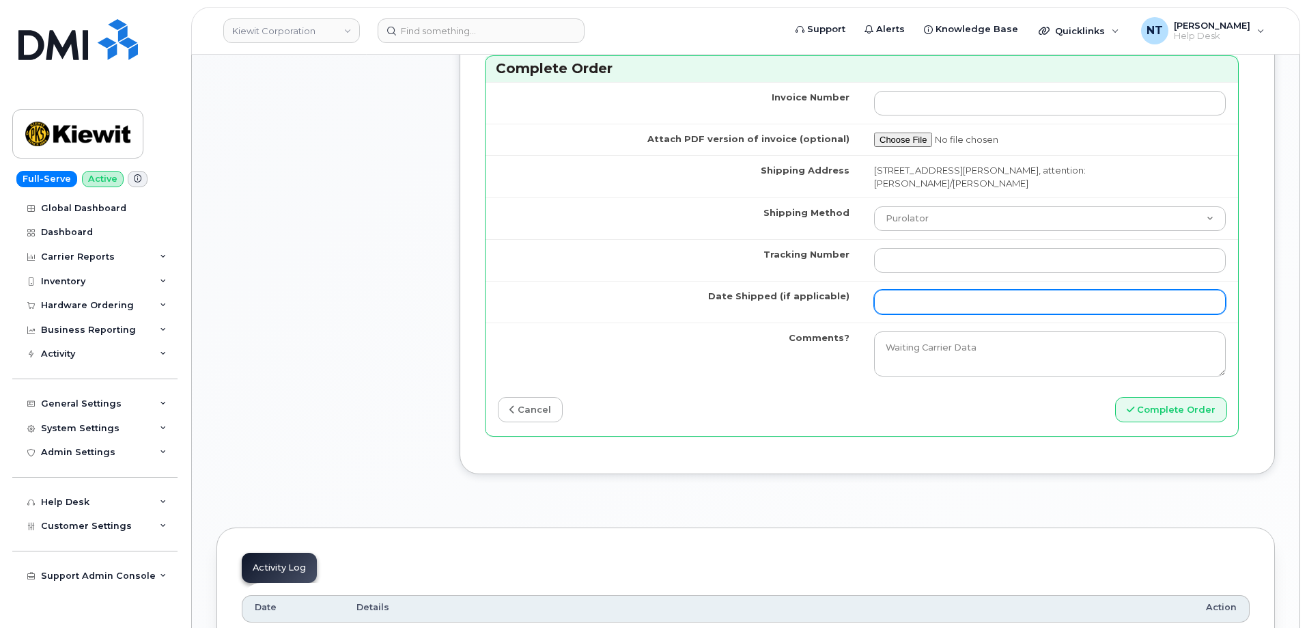
scroll to position [1229, 0]
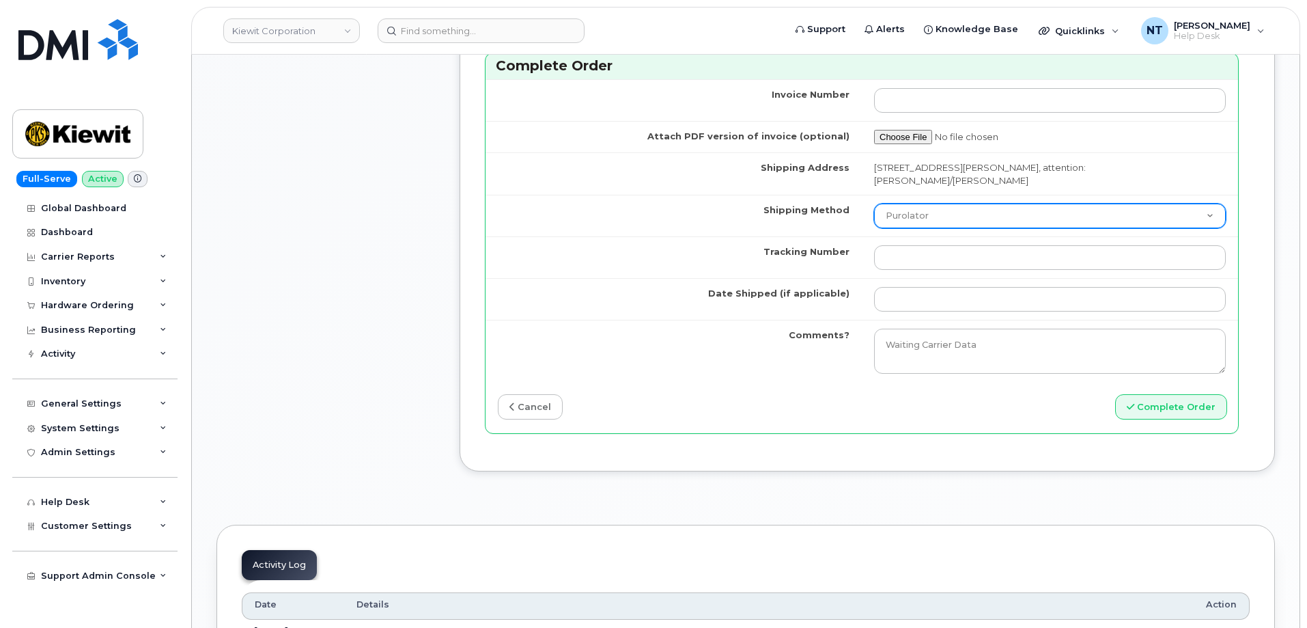
drag, startPoint x: 968, startPoint y: 214, endPoint x: 960, endPoint y: 217, distance: 8.0
click at [968, 214] on select "Purolator UPS FedEx Canada Post Courier Other Drop Off Pick Up" at bounding box center [1050, 216] width 352 height 25
select select "FedEx"
click at [874, 204] on select "Purolator UPS FedEx Canada Post Courier Other Drop Off Pick Up" at bounding box center [1050, 216] width 352 height 25
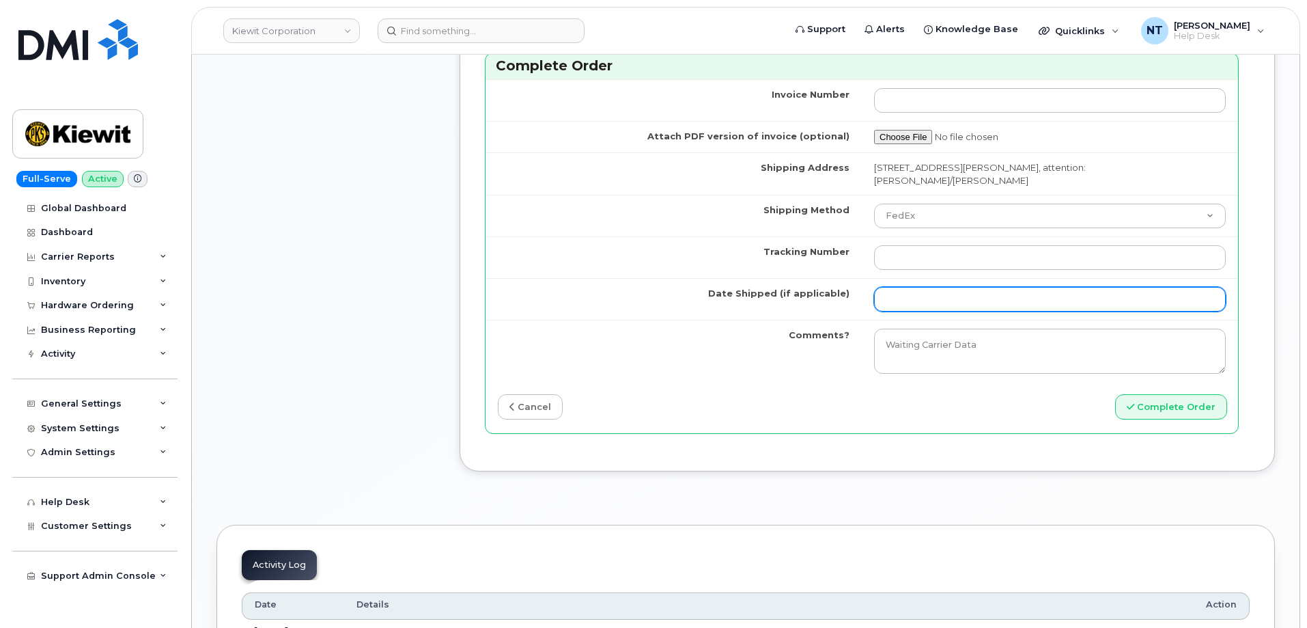
click at [931, 301] on input "Date Shipped (if applicable)" at bounding box center [1050, 299] width 352 height 25
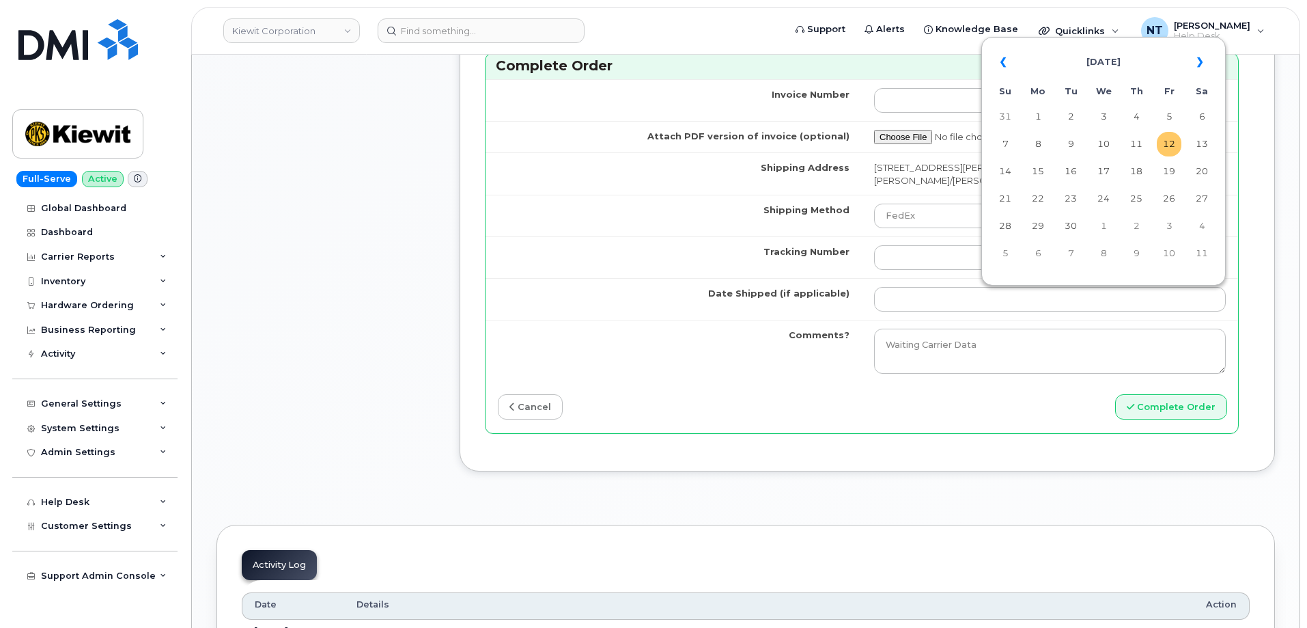
click at [1170, 154] on td "12" at bounding box center [1169, 144] width 25 height 25
type input "[DATE]"
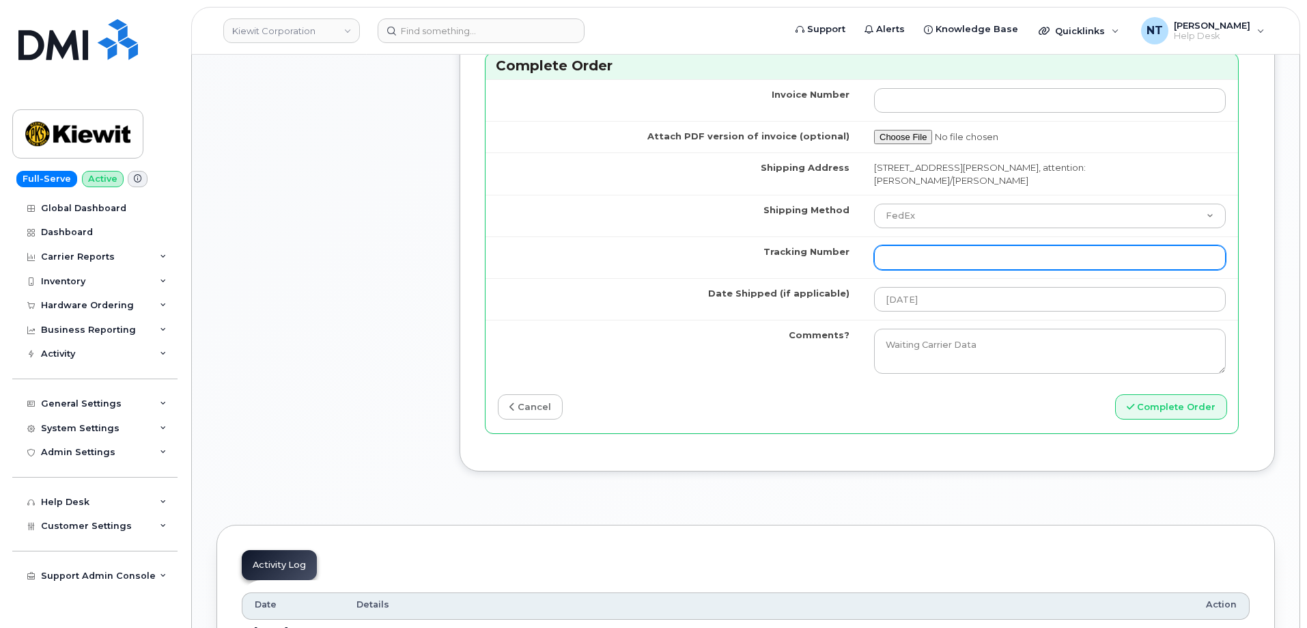
click at [930, 260] on input "Tracking Number" at bounding box center [1050, 257] width 352 height 25
paste input "444401116948"
type input "444401116948"
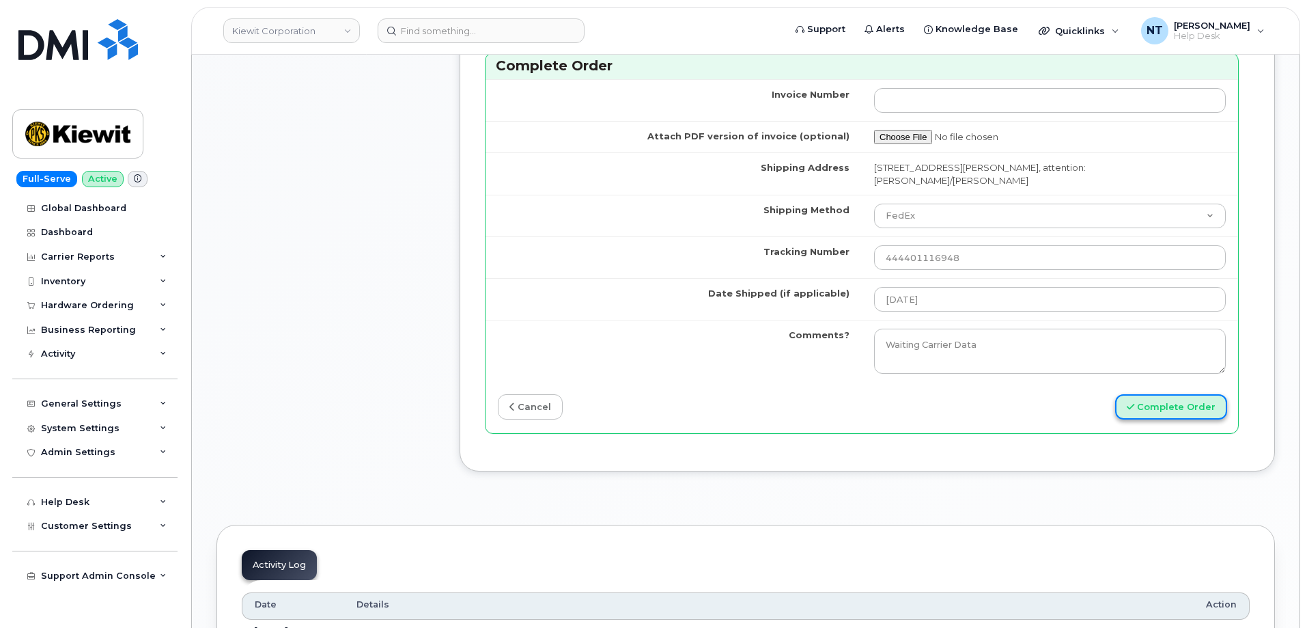
click at [1198, 416] on button "Complete Order" at bounding box center [1171, 406] width 112 height 25
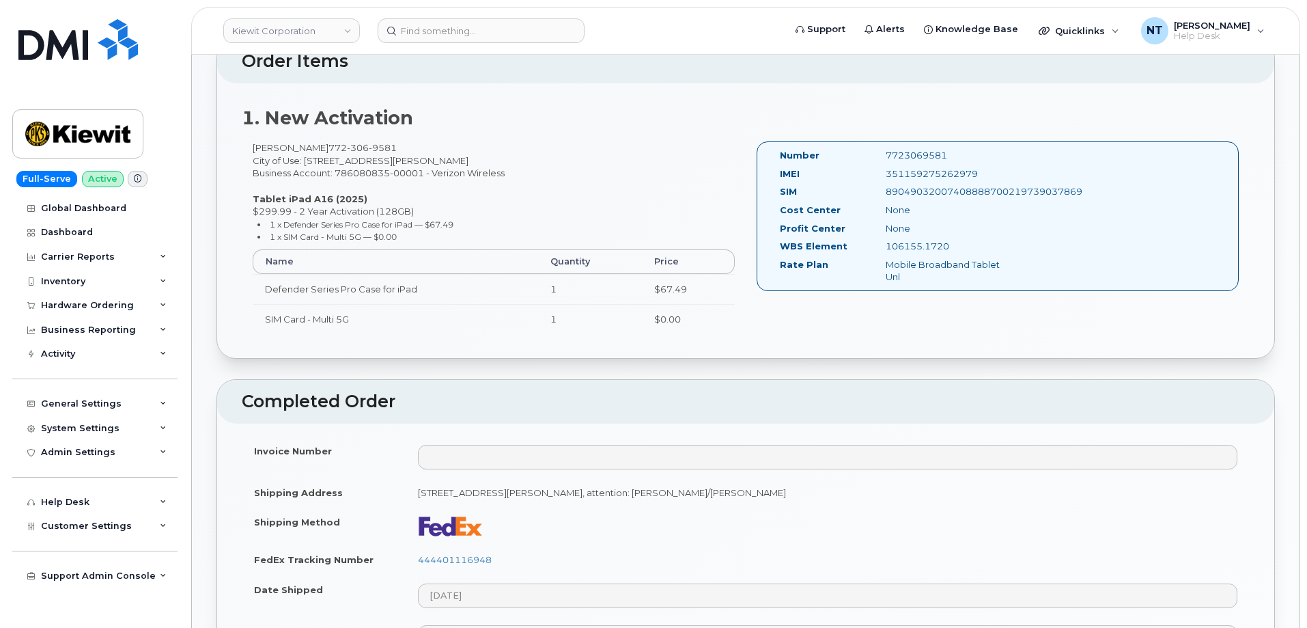
scroll to position [478, 0]
